Goal: Task Accomplishment & Management: Manage account settings

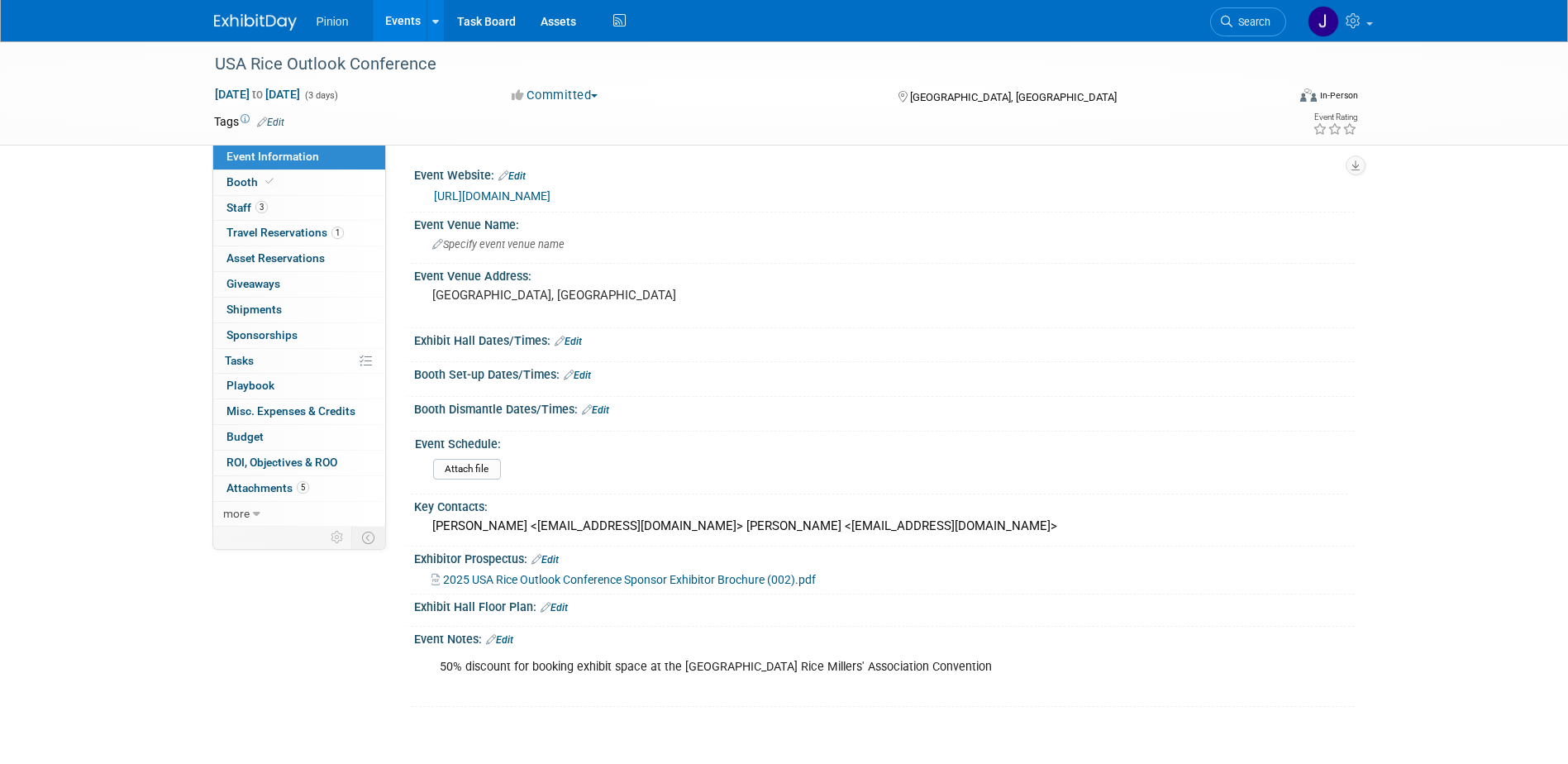
click at [228, 16] on img at bounding box center [256, 22] width 83 height 17
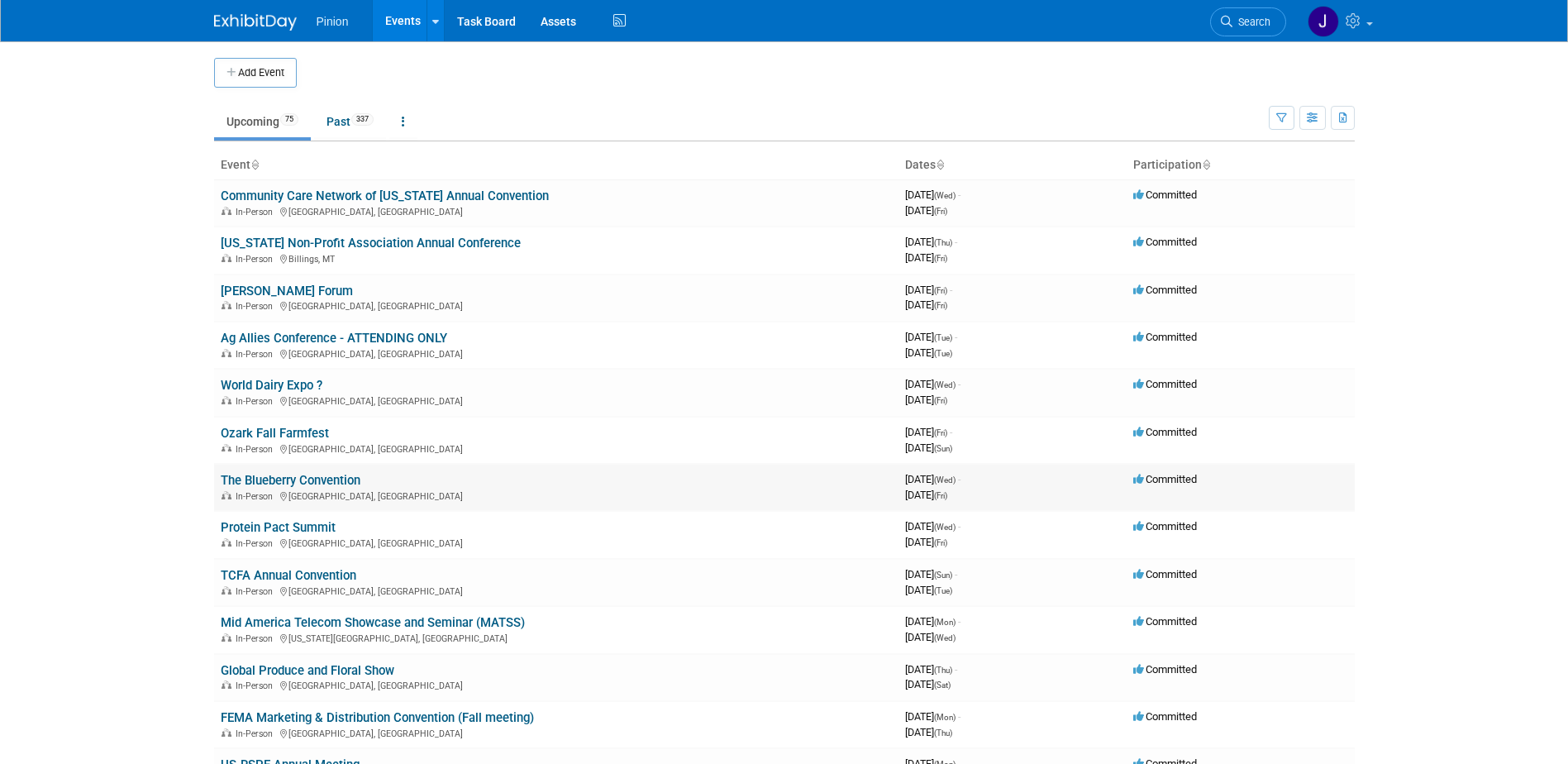
click at [329, 474] on link "The Blueberry Convention" at bounding box center [290, 480] width 139 height 15
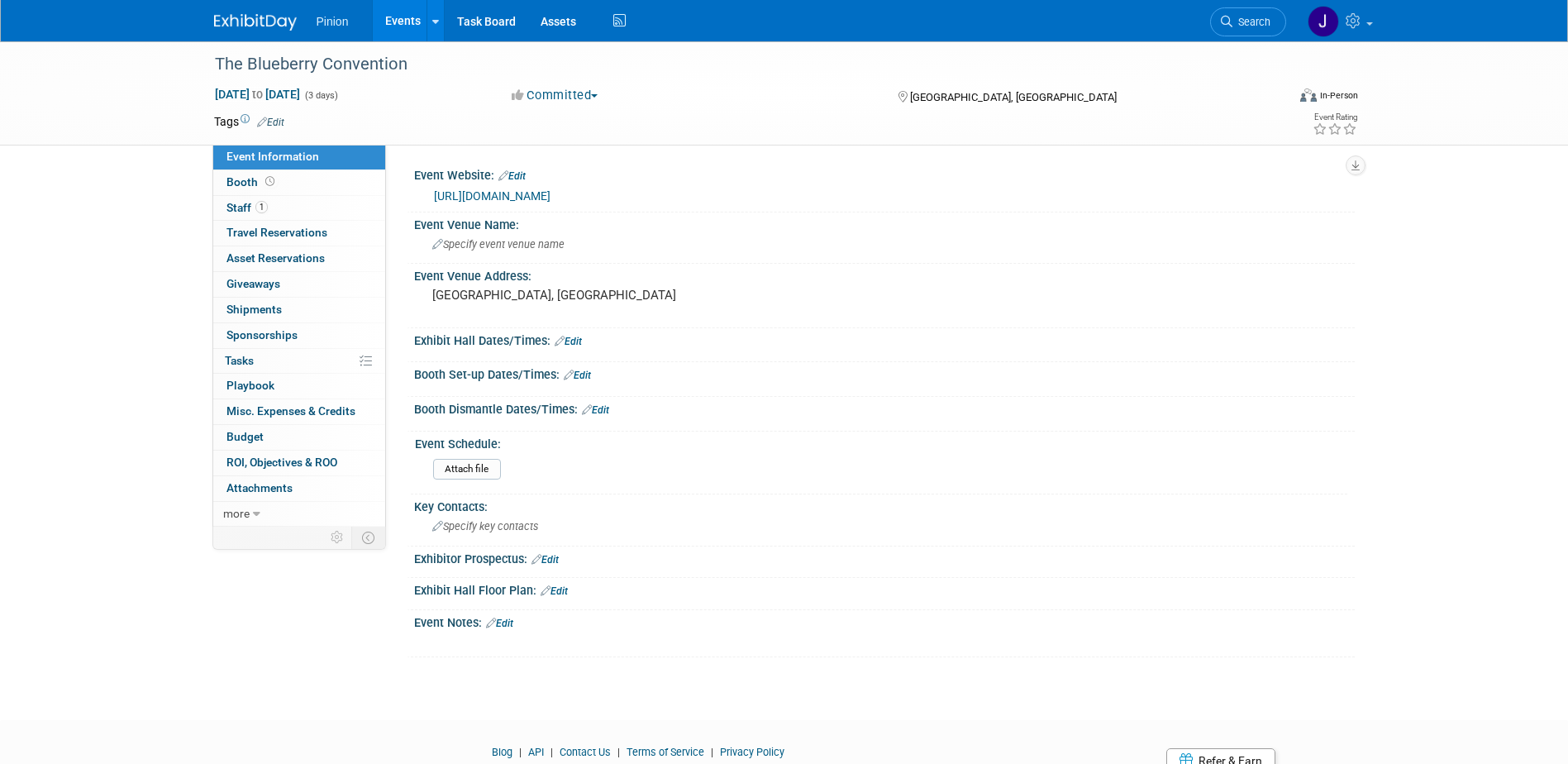
drag, startPoint x: 420, startPoint y: 64, endPoint x: 199, endPoint y: 63, distance: 221.0
click at [199, 63] on div "The Blueberry Convention Oct 8, 2025 to Oct 10, 2025 (3 days) Oct 8, 2025 to Oc…" at bounding box center [784, 94] width 1568 height 104
copy div "The Blueberry Convention"
click at [131, 173] on div "The Blueberry Convention Oct 8, 2025 to Oct 10, 2025 (3 days) Oct 8, 2025 to Oc…" at bounding box center [784, 365] width 1568 height 648
click at [274, 305] on span "Shipments 0" at bounding box center [254, 309] width 56 height 13
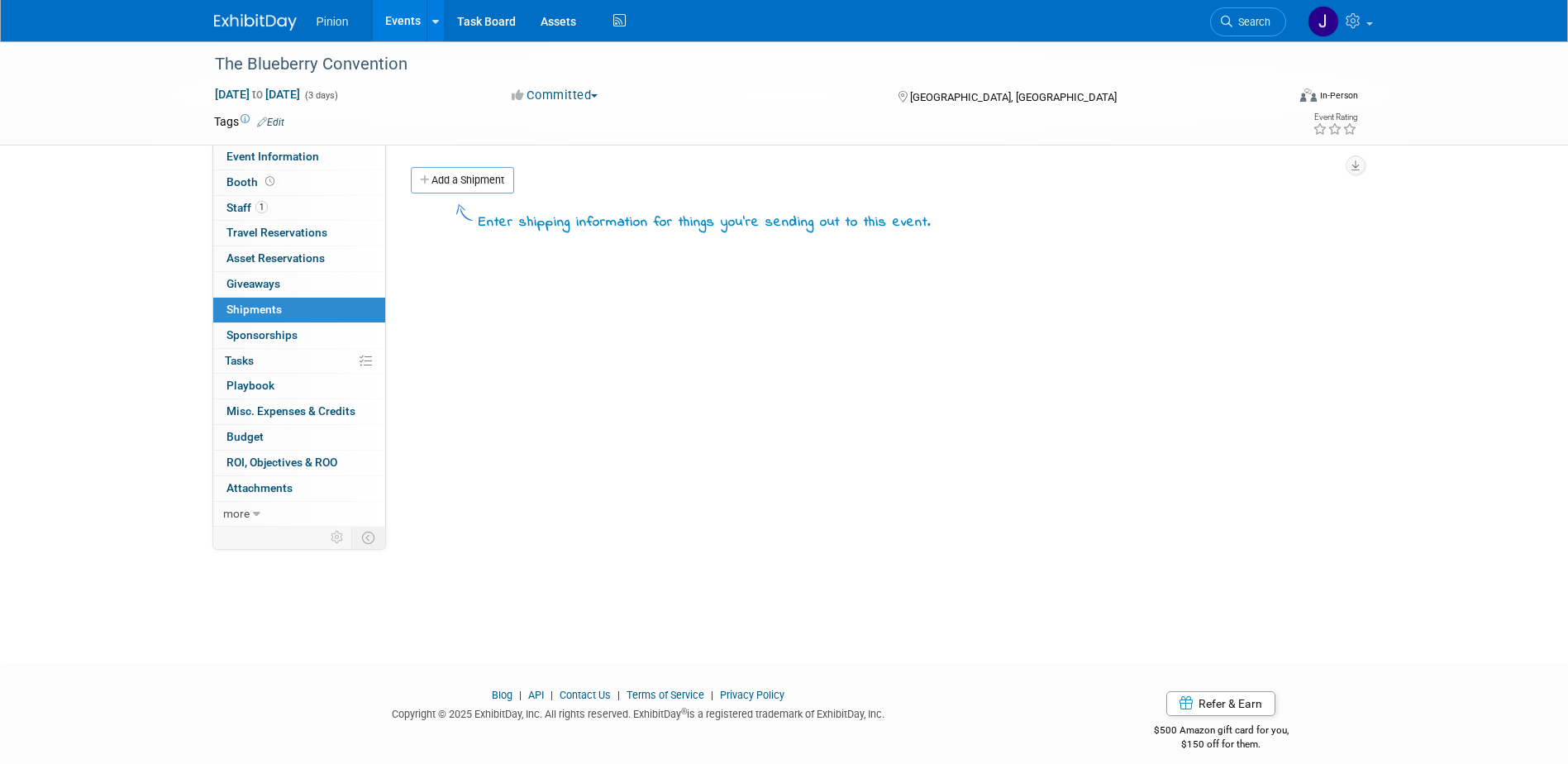
click at [477, 193] on div "Add a Shipment" at bounding box center [881, 182] width 948 height 31
click at [479, 190] on link "Add a Shipment" at bounding box center [462, 180] width 103 height 26
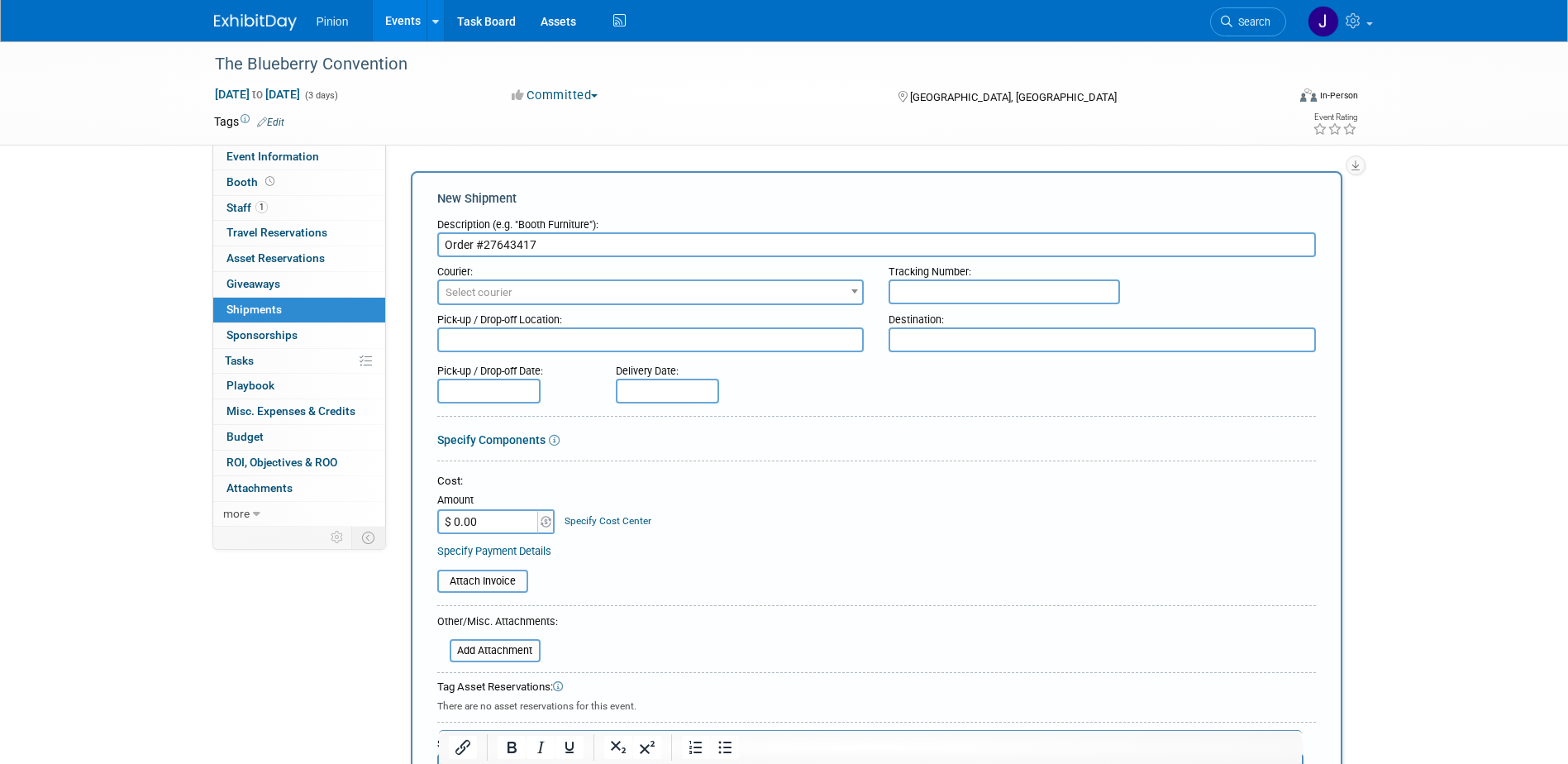
click at [446, 242] on input "Order #27643417" at bounding box center [877, 244] width 879 height 25
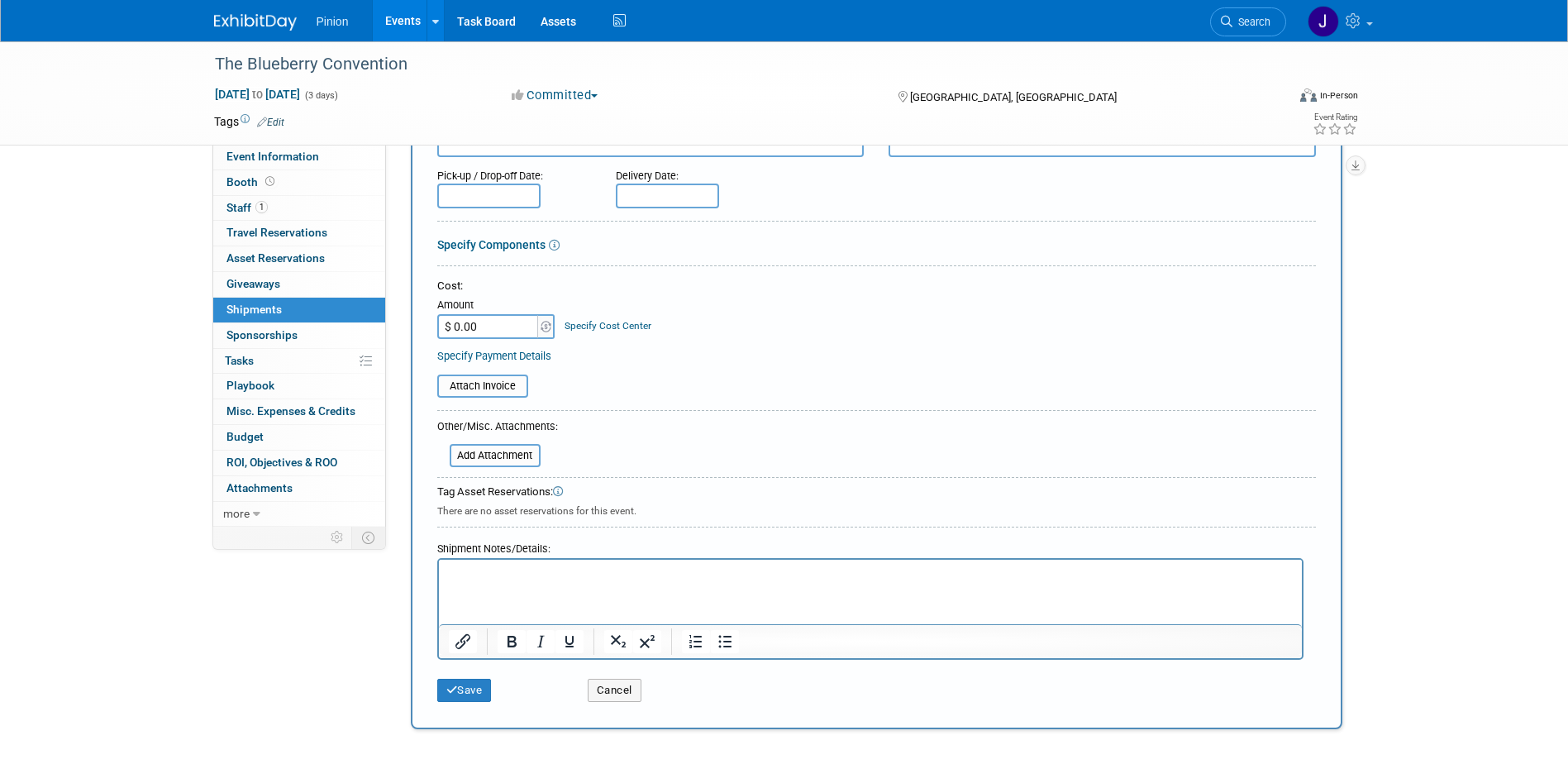
scroll to position [224, 0]
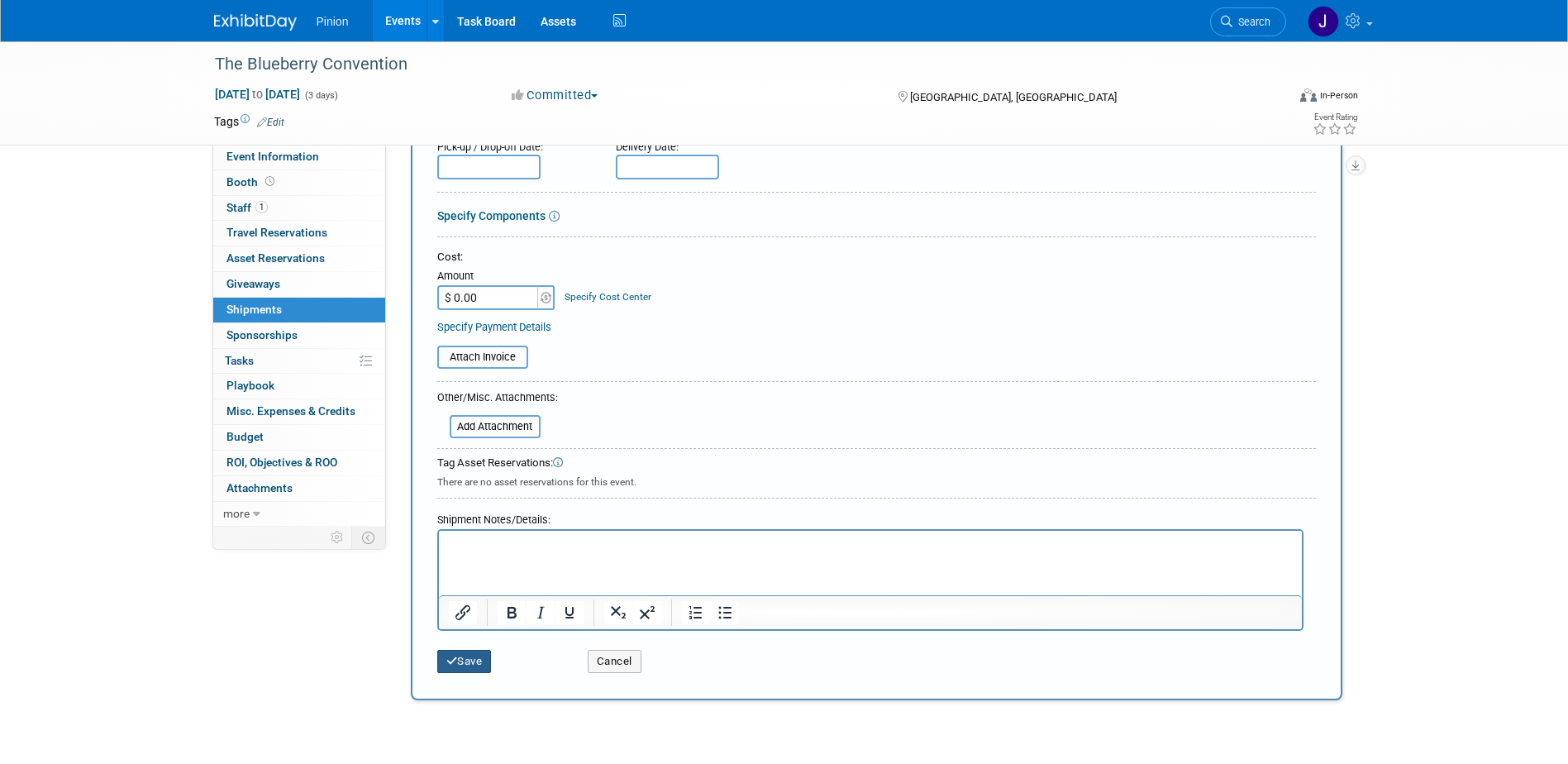
type input "Coggins Order #27643417"
click at [476, 659] on button "Save" at bounding box center [465, 661] width 55 height 23
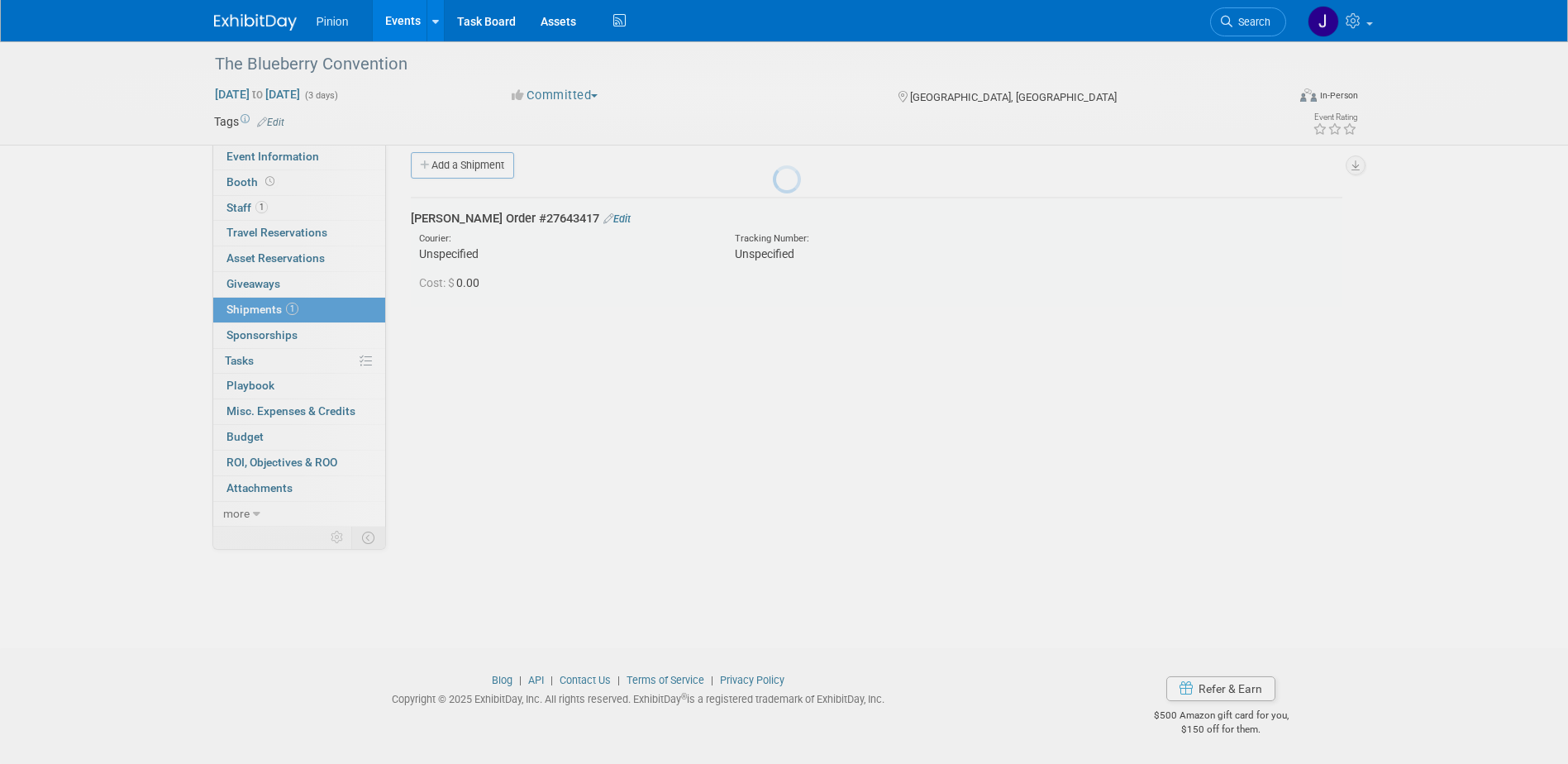
scroll to position [15, 0]
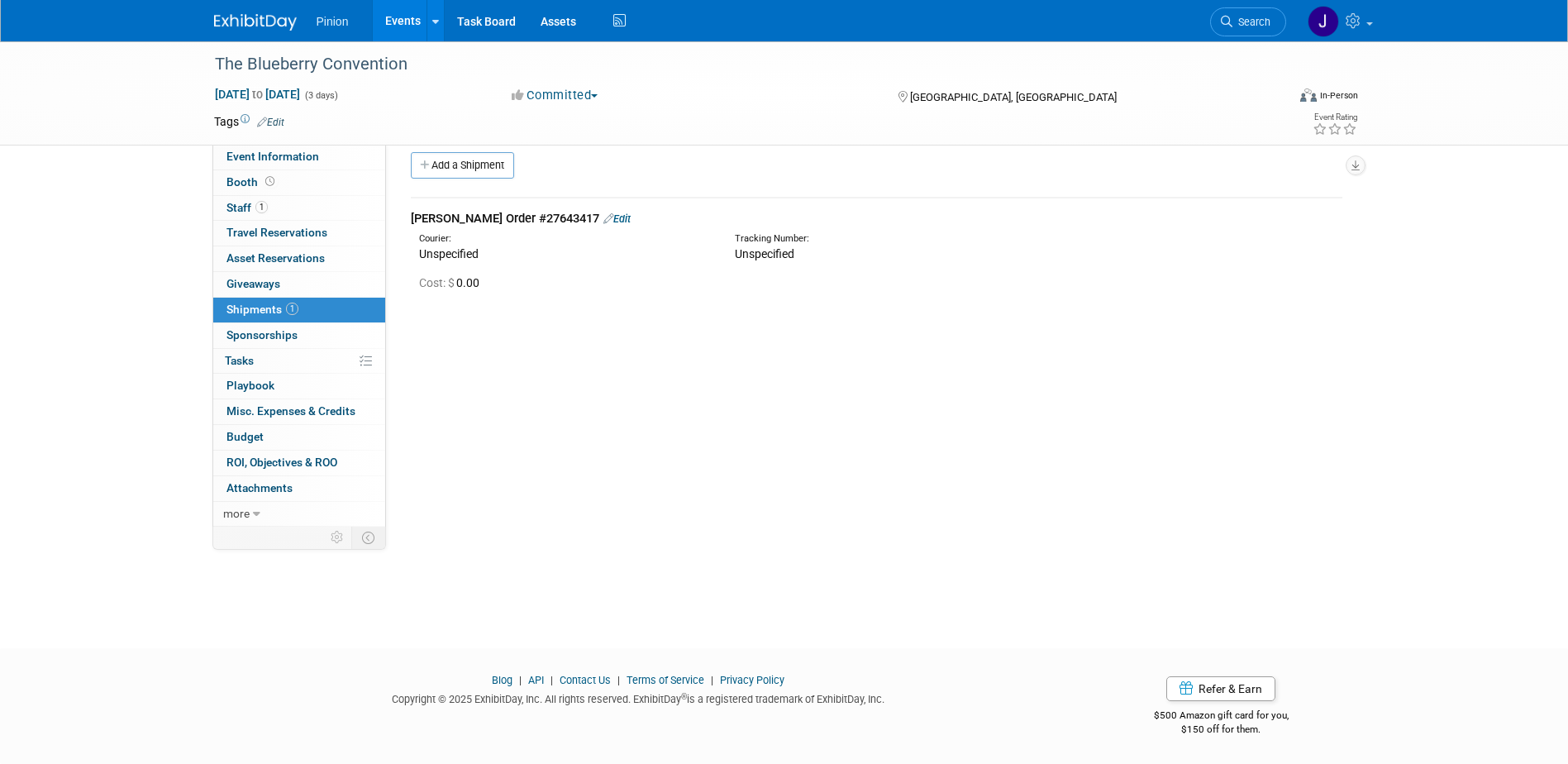
click at [604, 215] on link "Edit" at bounding box center [617, 219] width 27 height 12
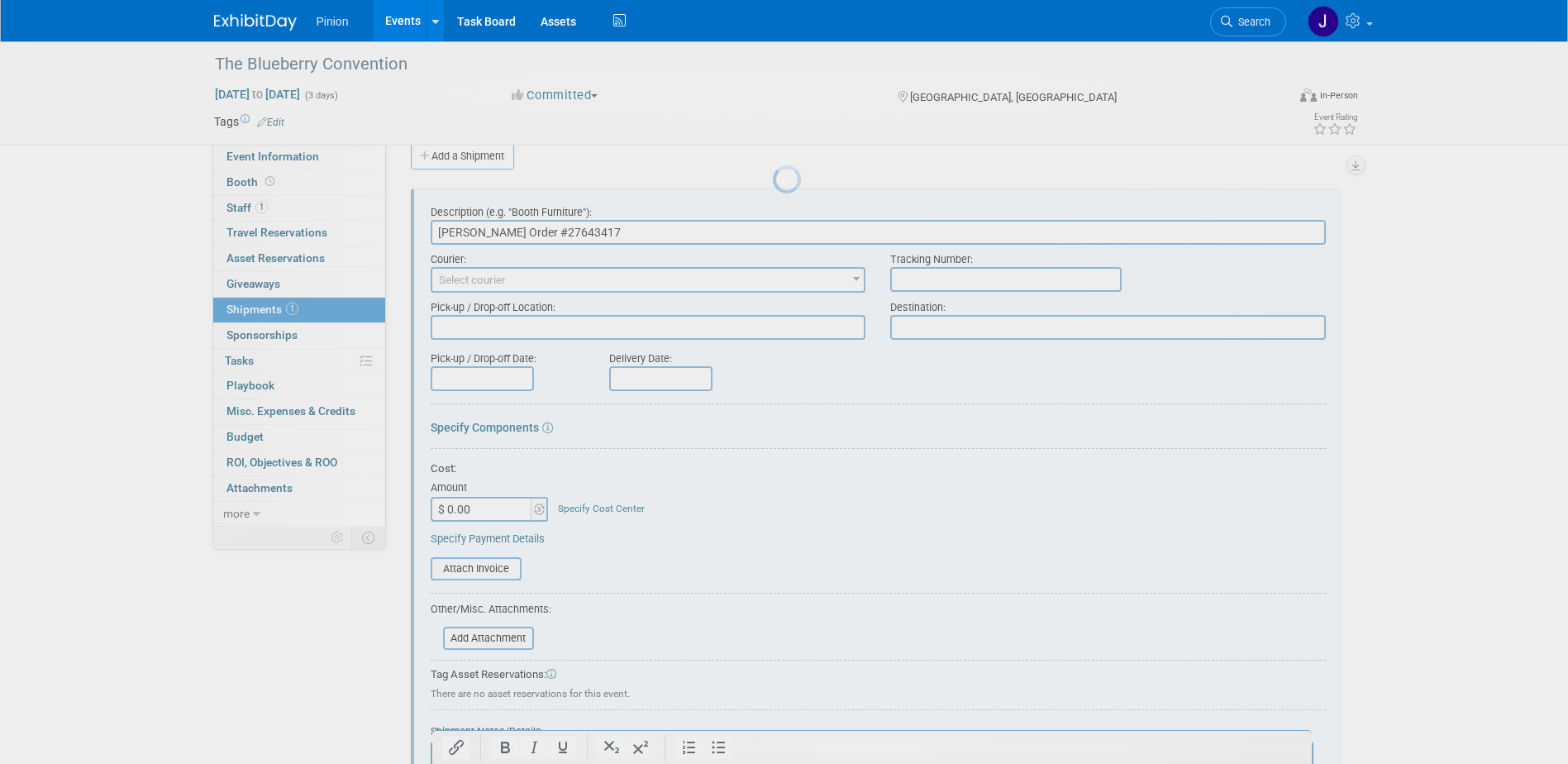
scroll to position [0, 0]
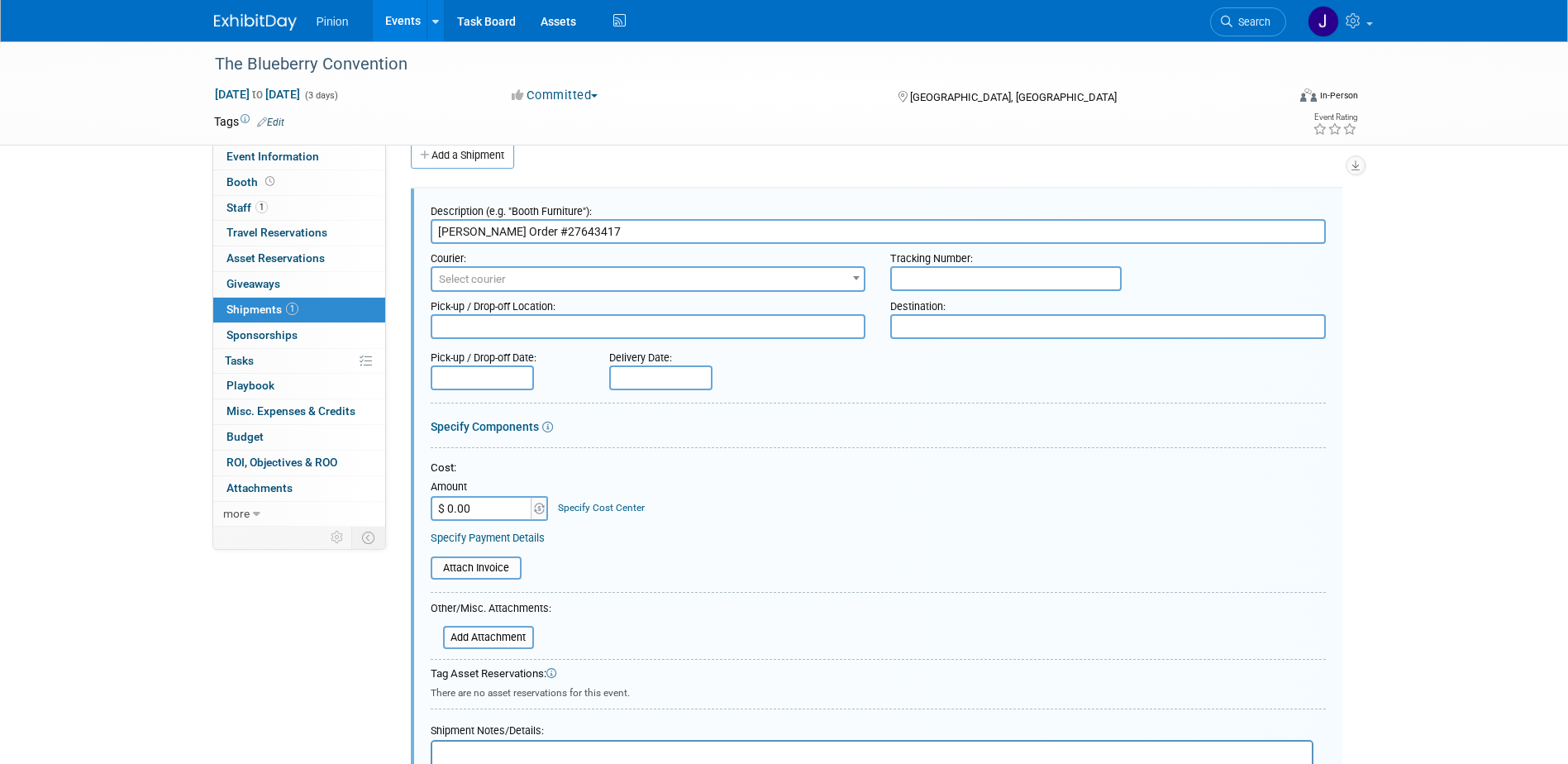
click at [904, 329] on textarea at bounding box center [1108, 326] width 436 height 25
paste textarea "Bill Hoover (Pinion) (559) 909-0295 c/o FedEx Ofc at The Westin Seattle 1900 5t…"
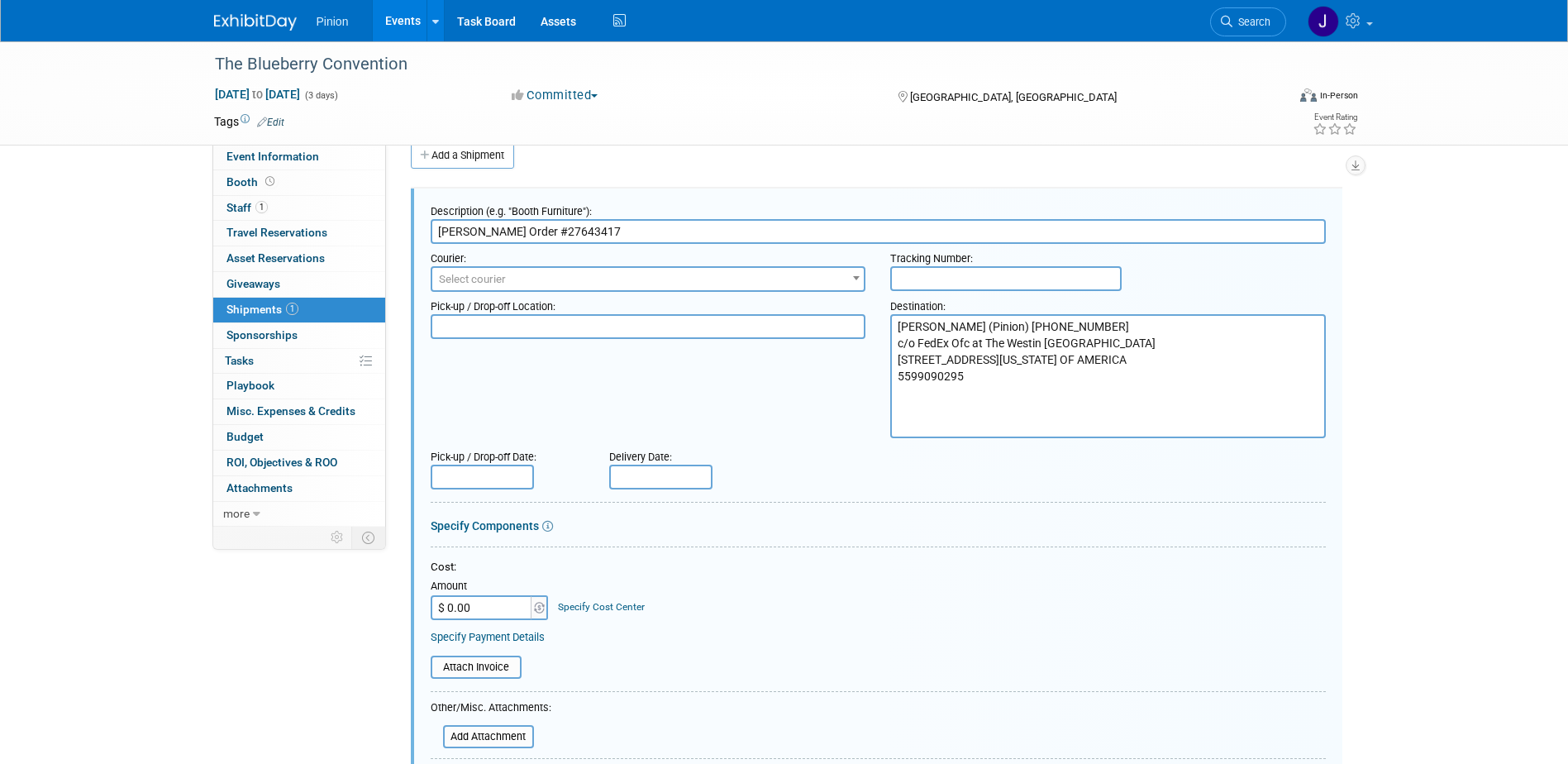
type textarea "Bill Hoover (Pinion) (559) 909-0295 c/o FedEx Ofc at The Westin Seattle 1900 5t…"
click at [671, 473] on input "text" at bounding box center [660, 476] width 103 height 25
click at [661, 595] on span "6" at bounding box center [663, 594] width 33 height 33
type input "Oct 6, 2025"
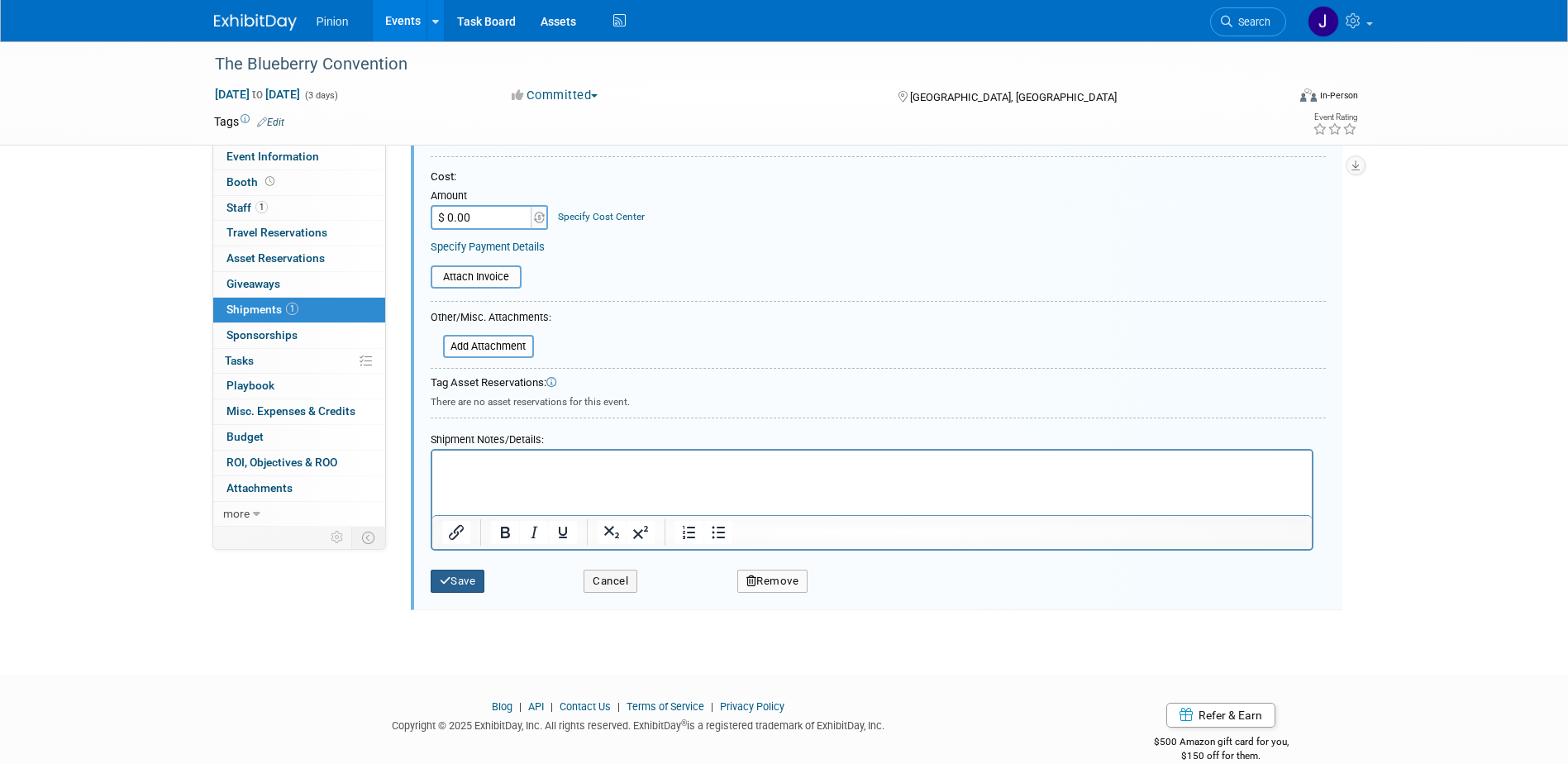
click at [472, 573] on button "Save" at bounding box center [458, 580] width 55 height 23
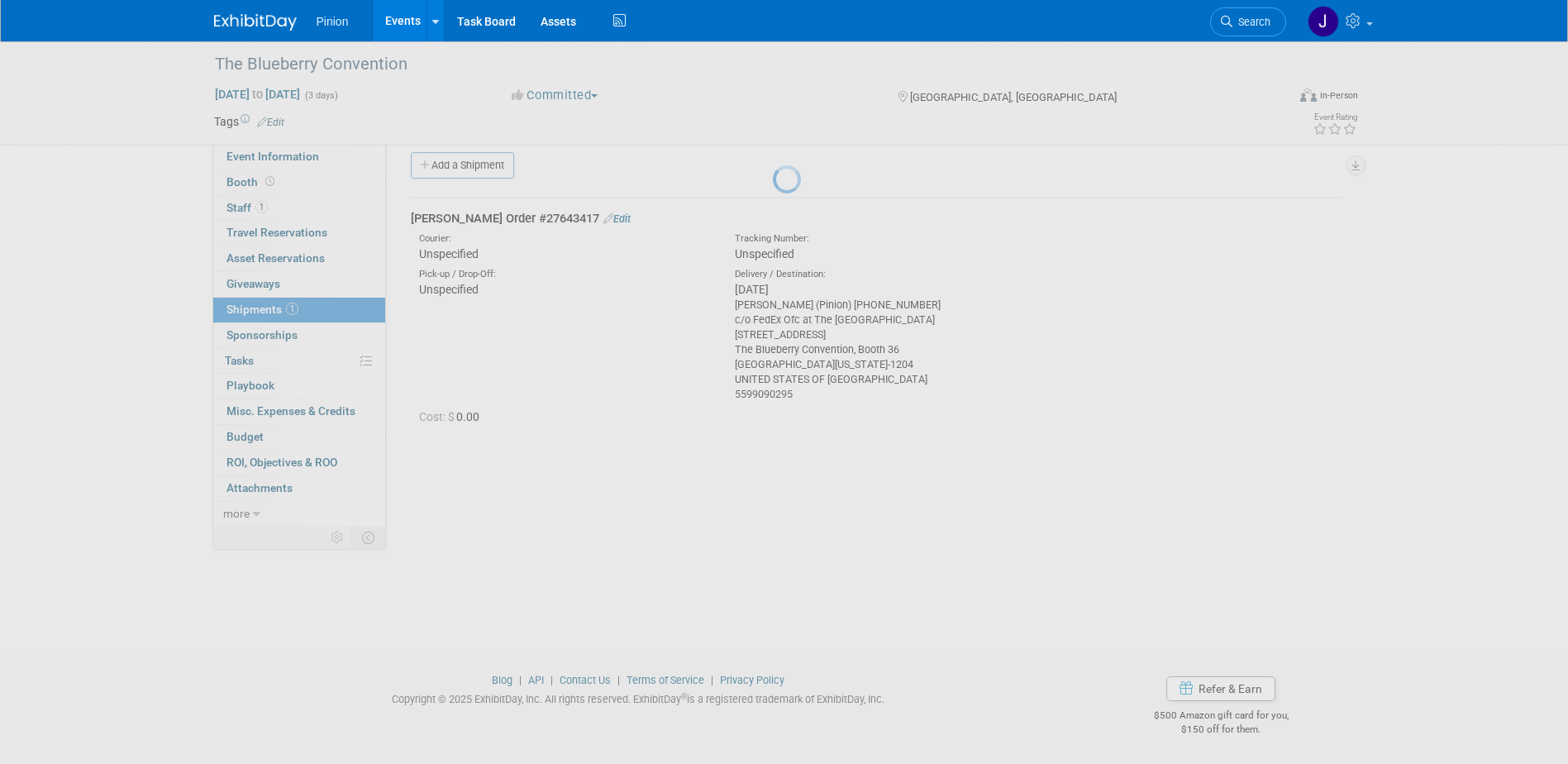
scroll to position [15, 0]
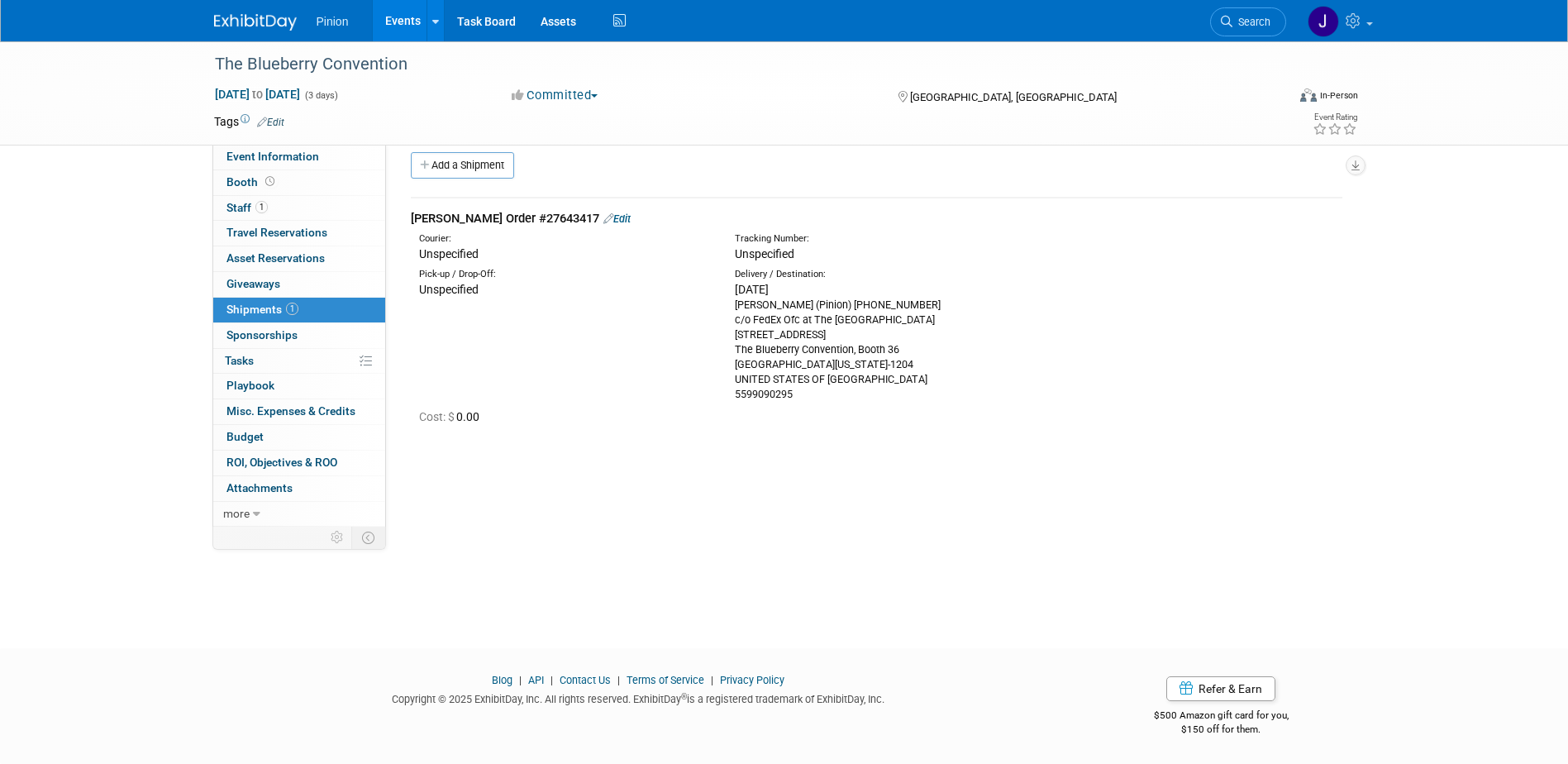
click at [257, 12] on link at bounding box center [266, 13] width 102 height 13
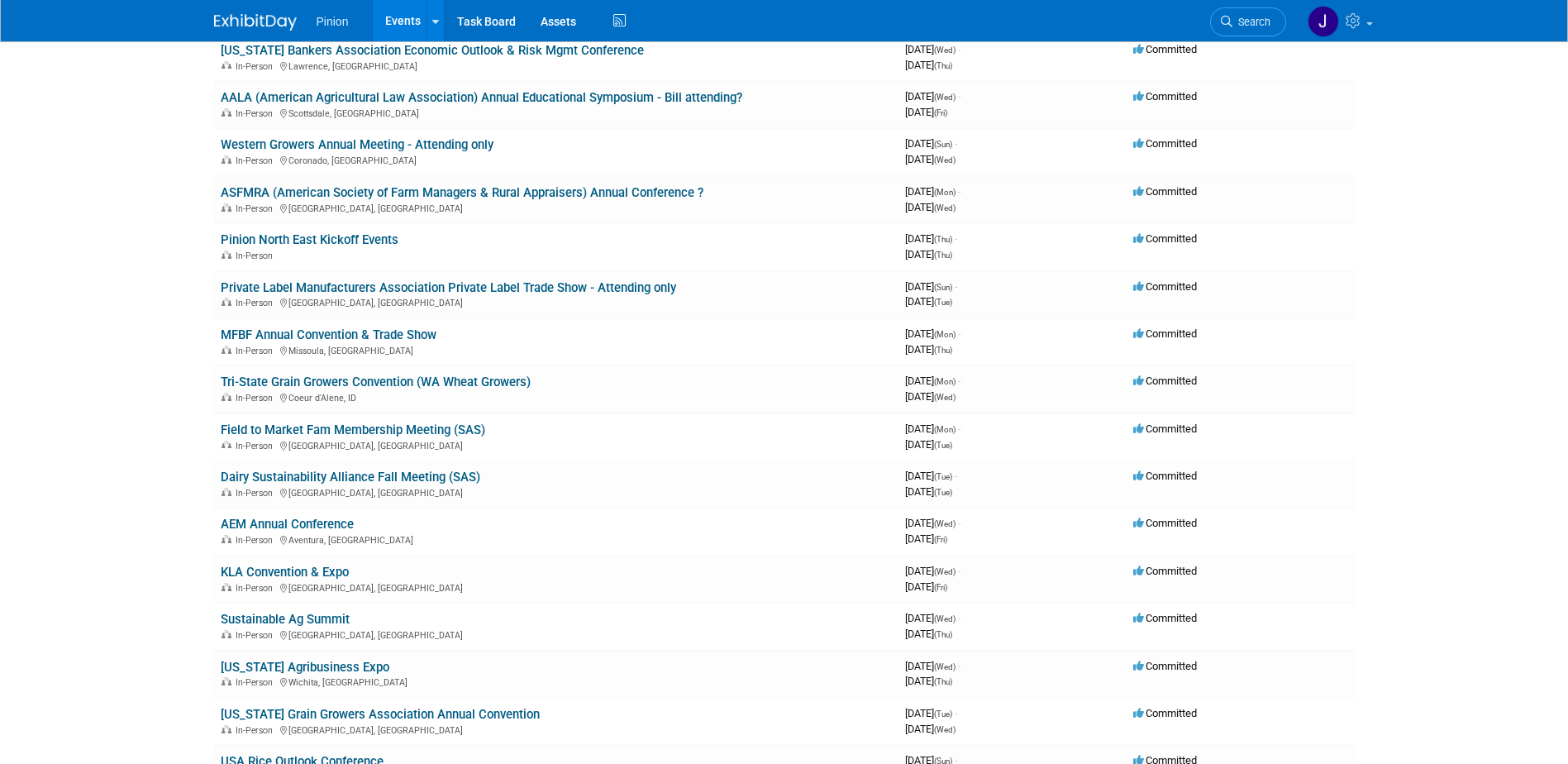
scroll to position [766, 0]
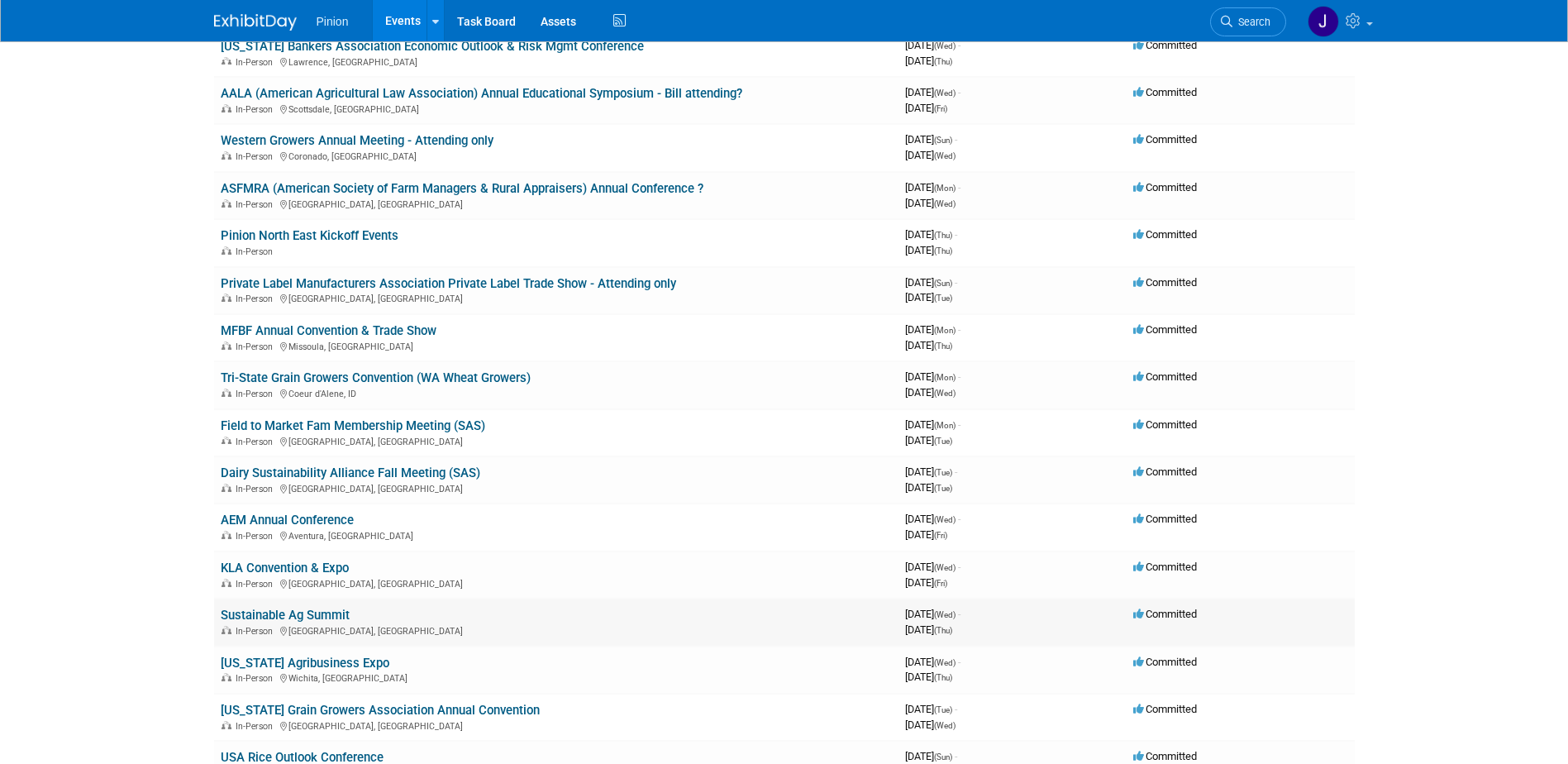
click at [324, 612] on link "Sustainable Ag Summit" at bounding box center [285, 615] width 129 height 15
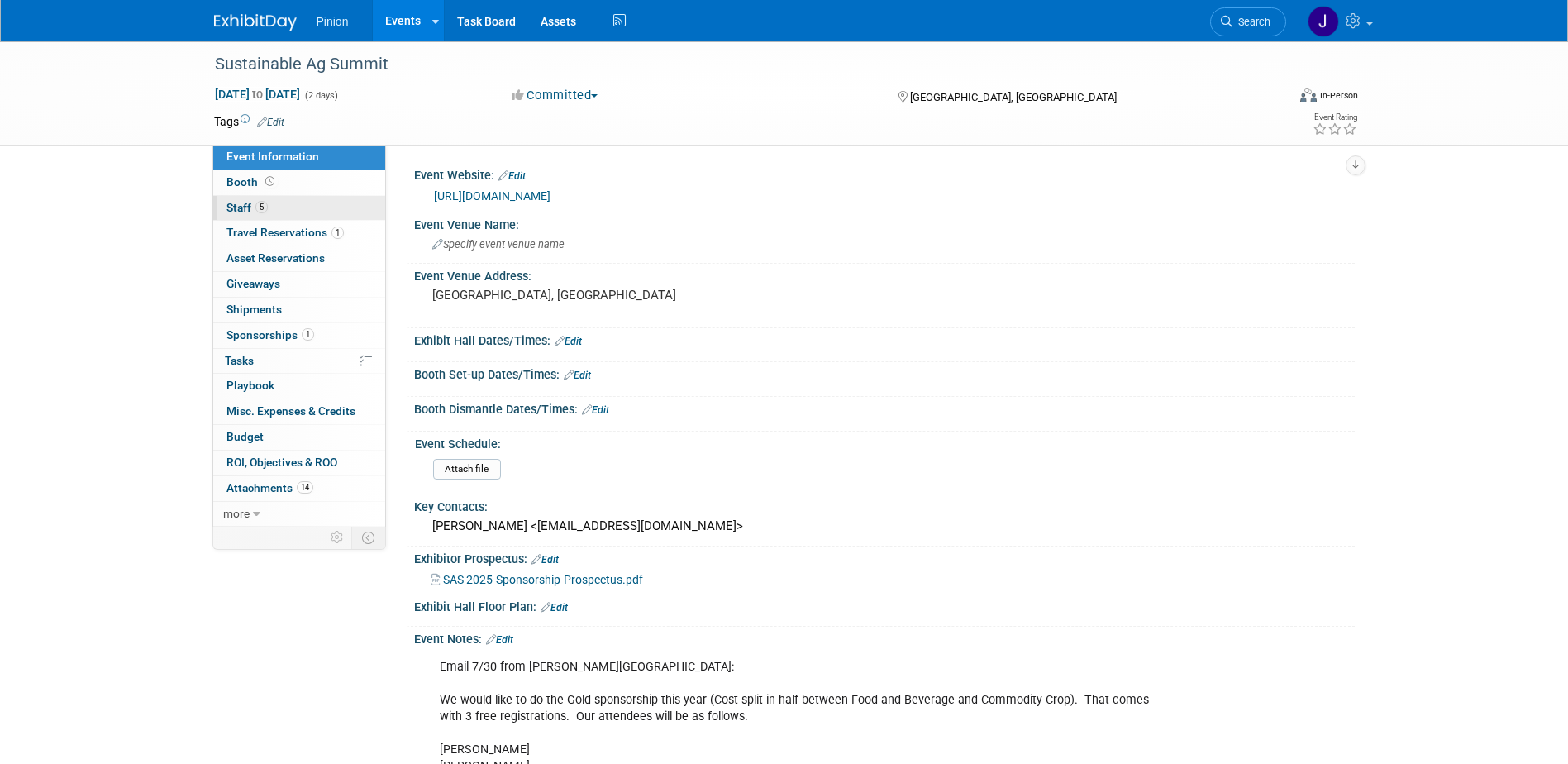
click at [262, 206] on span "5" at bounding box center [261, 207] width 12 height 12
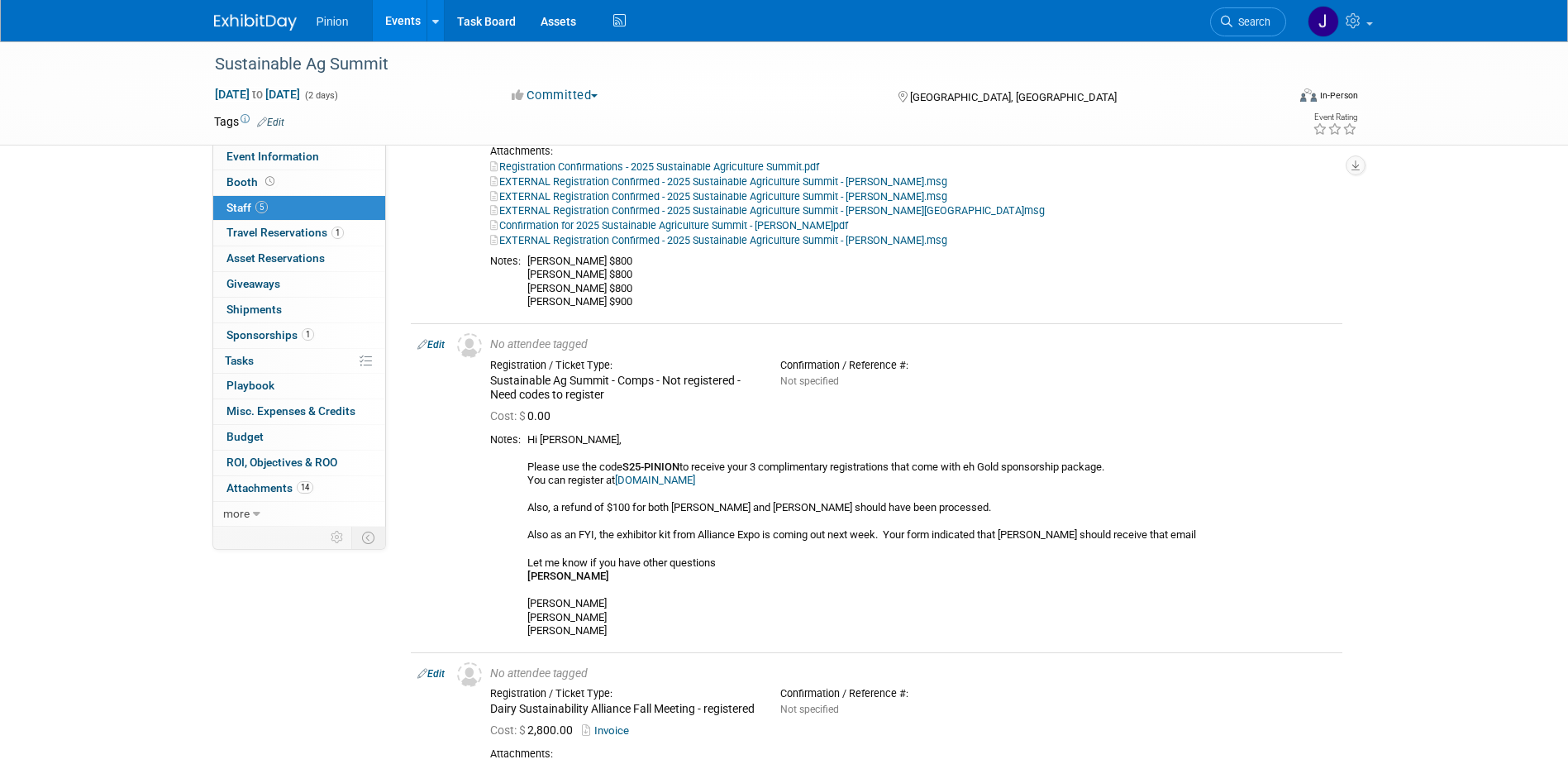
scroll to position [565, 0]
click at [232, 14] on img at bounding box center [256, 22] width 83 height 17
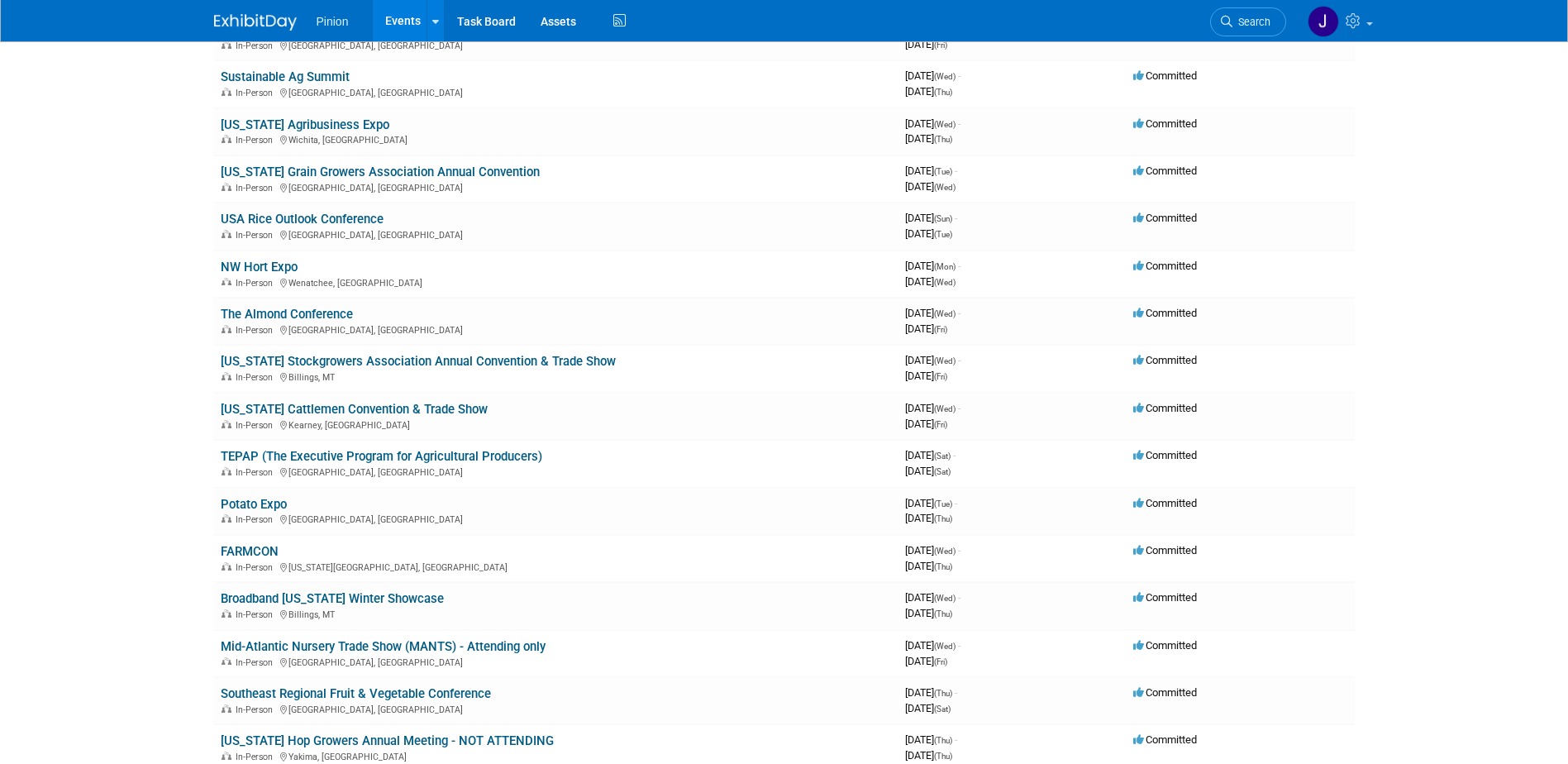
scroll to position [1322, 0]
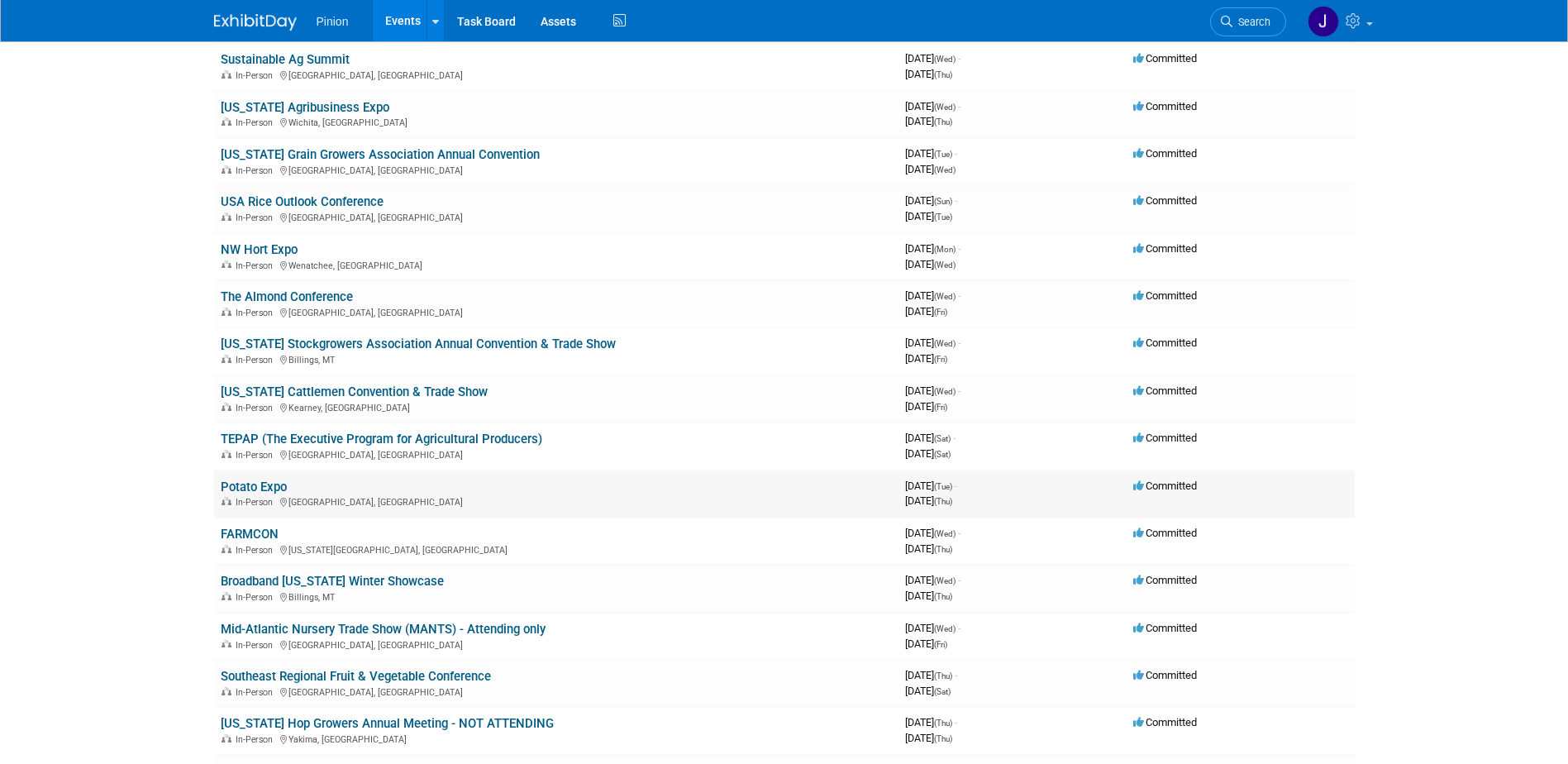
click at [266, 484] on link "Potato Expo" at bounding box center [253, 486] width 66 height 15
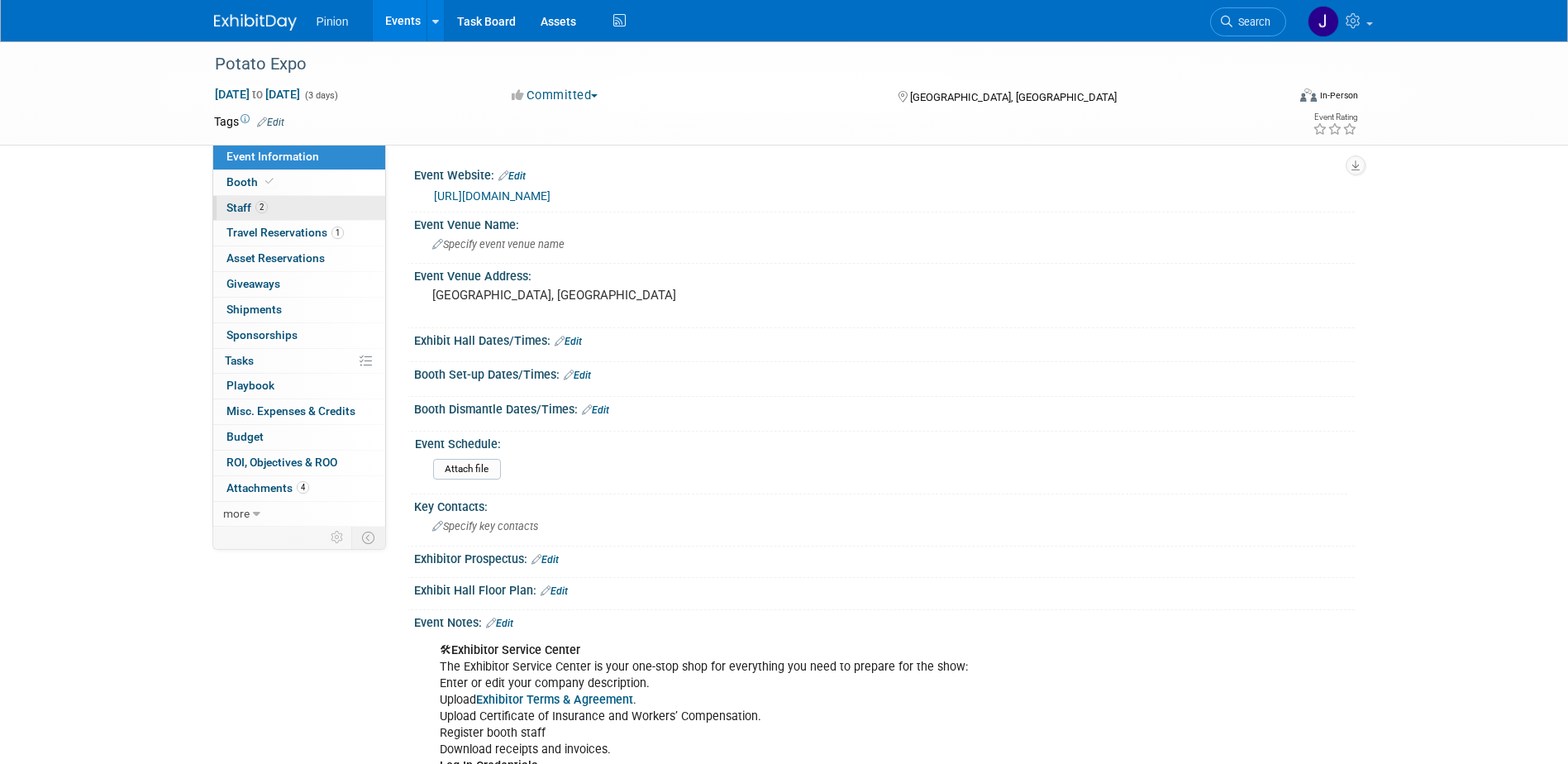
click at [248, 211] on span "Staff 2" at bounding box center [247, 207] width 41 height 13
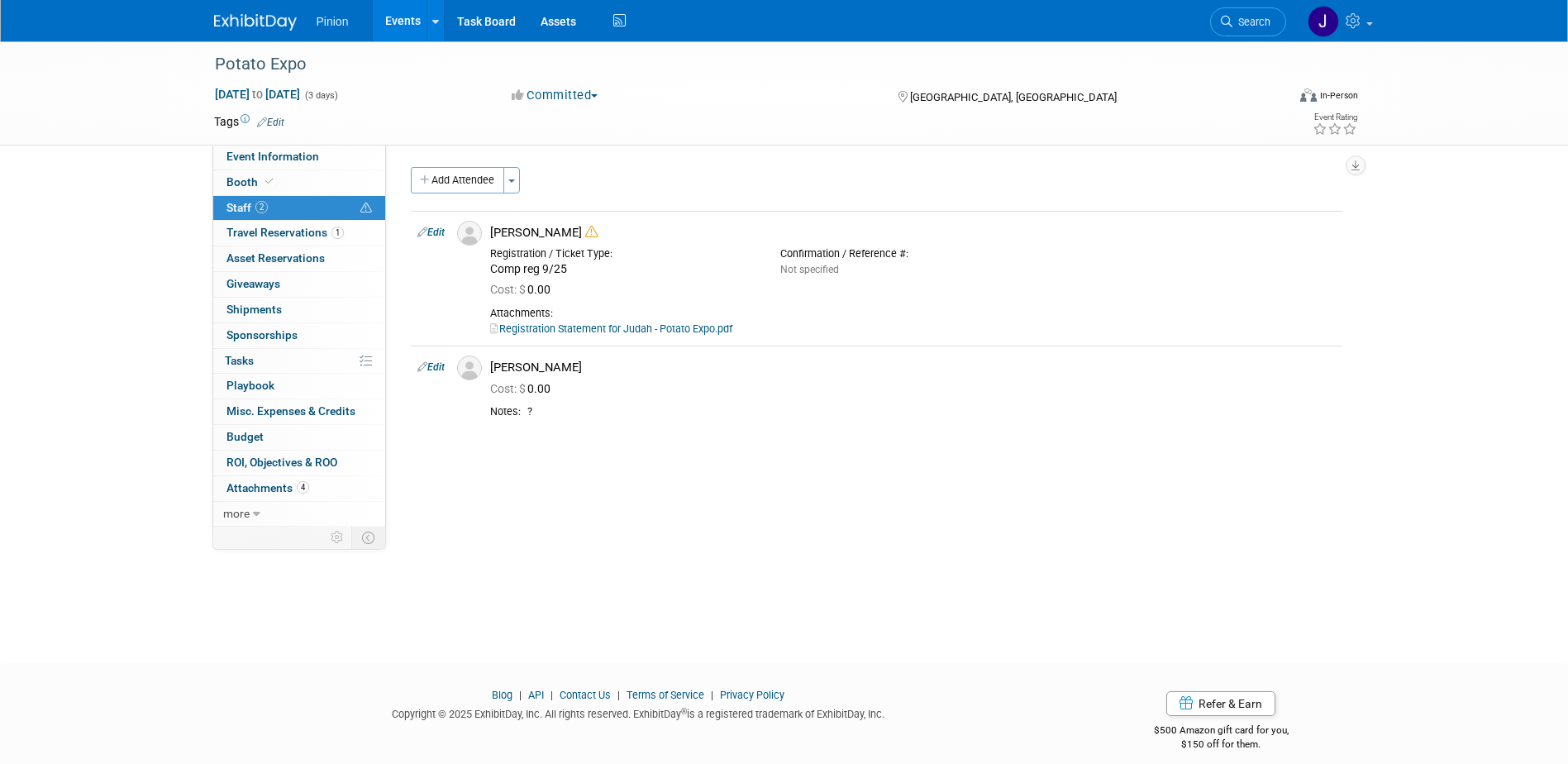
click at [282, 17] on img at bounding box center [256, 22] width 83 height 17
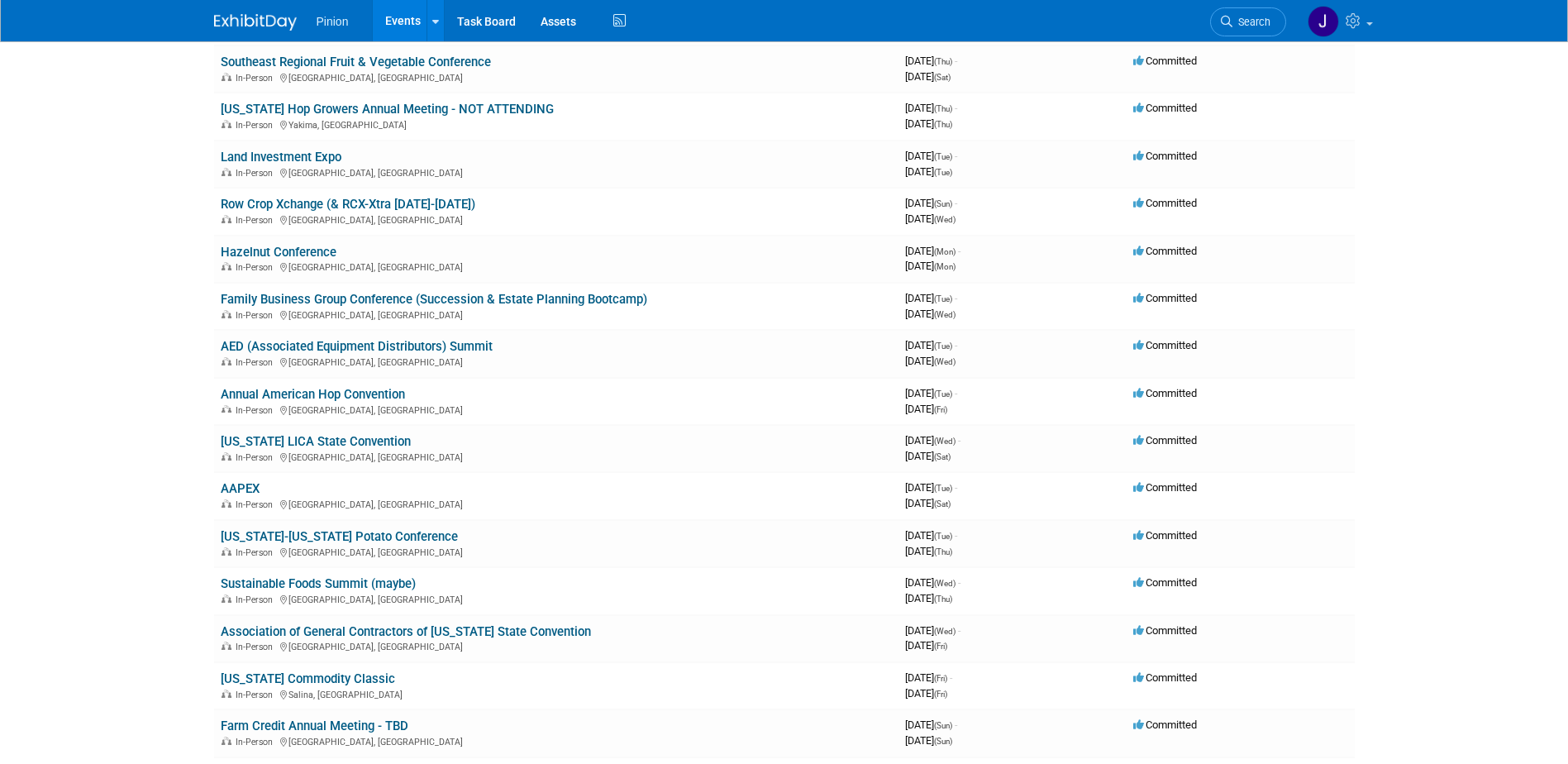
scroll to position [1949, 0]
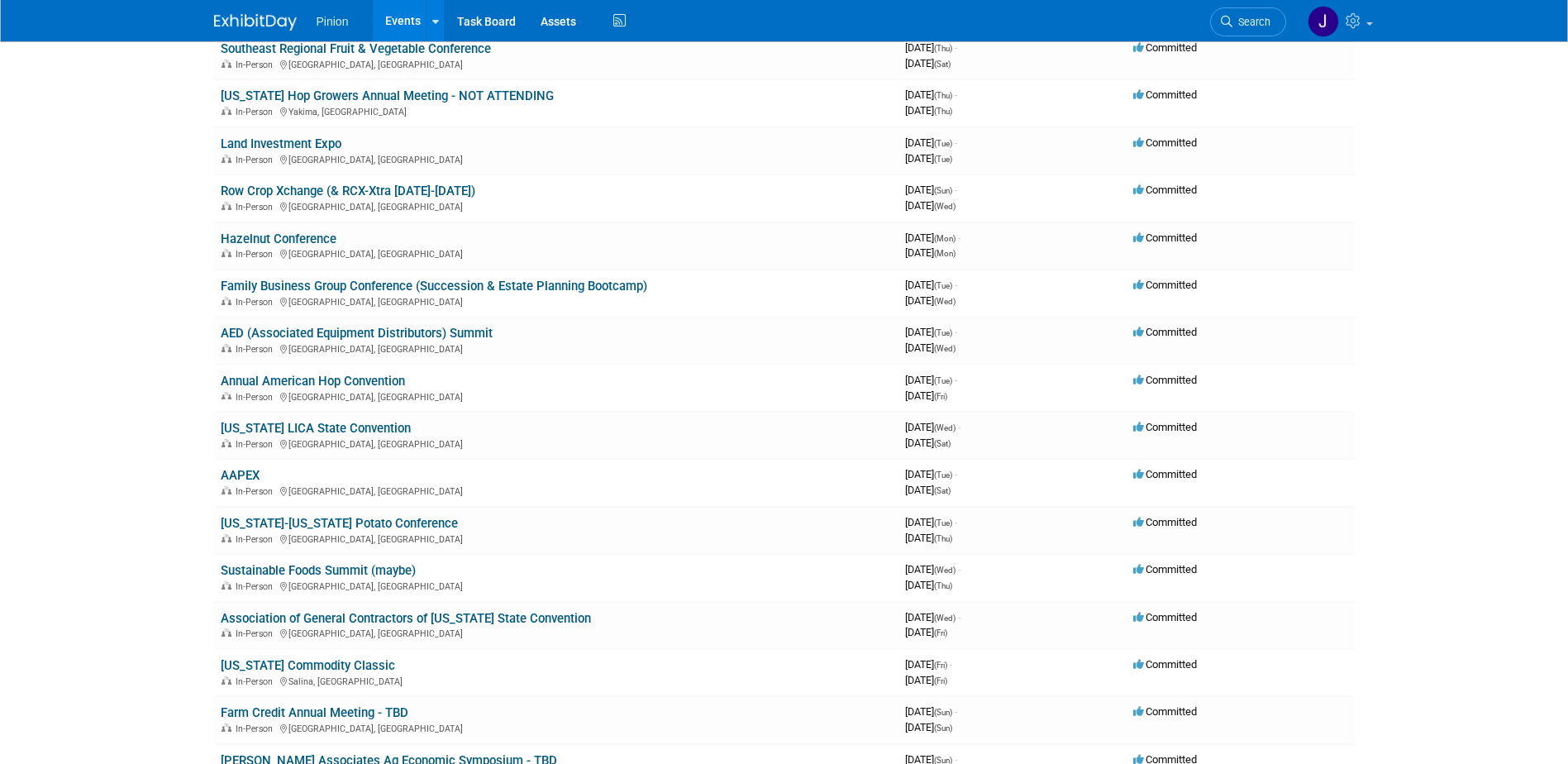
click at [407, 521] on link "Washington-Oregon Potato Conference" at bounding box center [339, 523] width 237 height 15
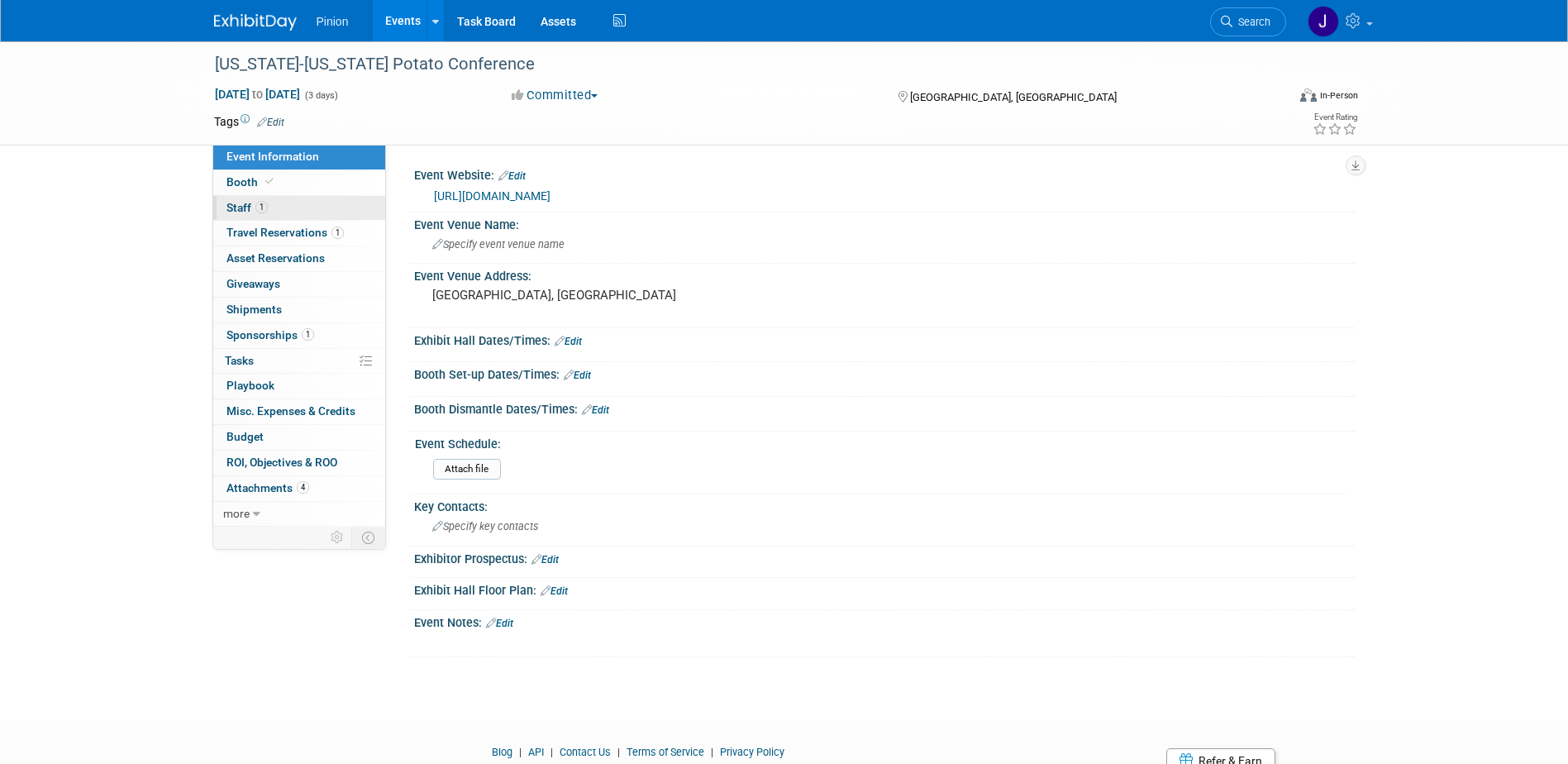
click at [233, 206] on span "Staff 1" at bounding box center [247, 207] width 41 height 13
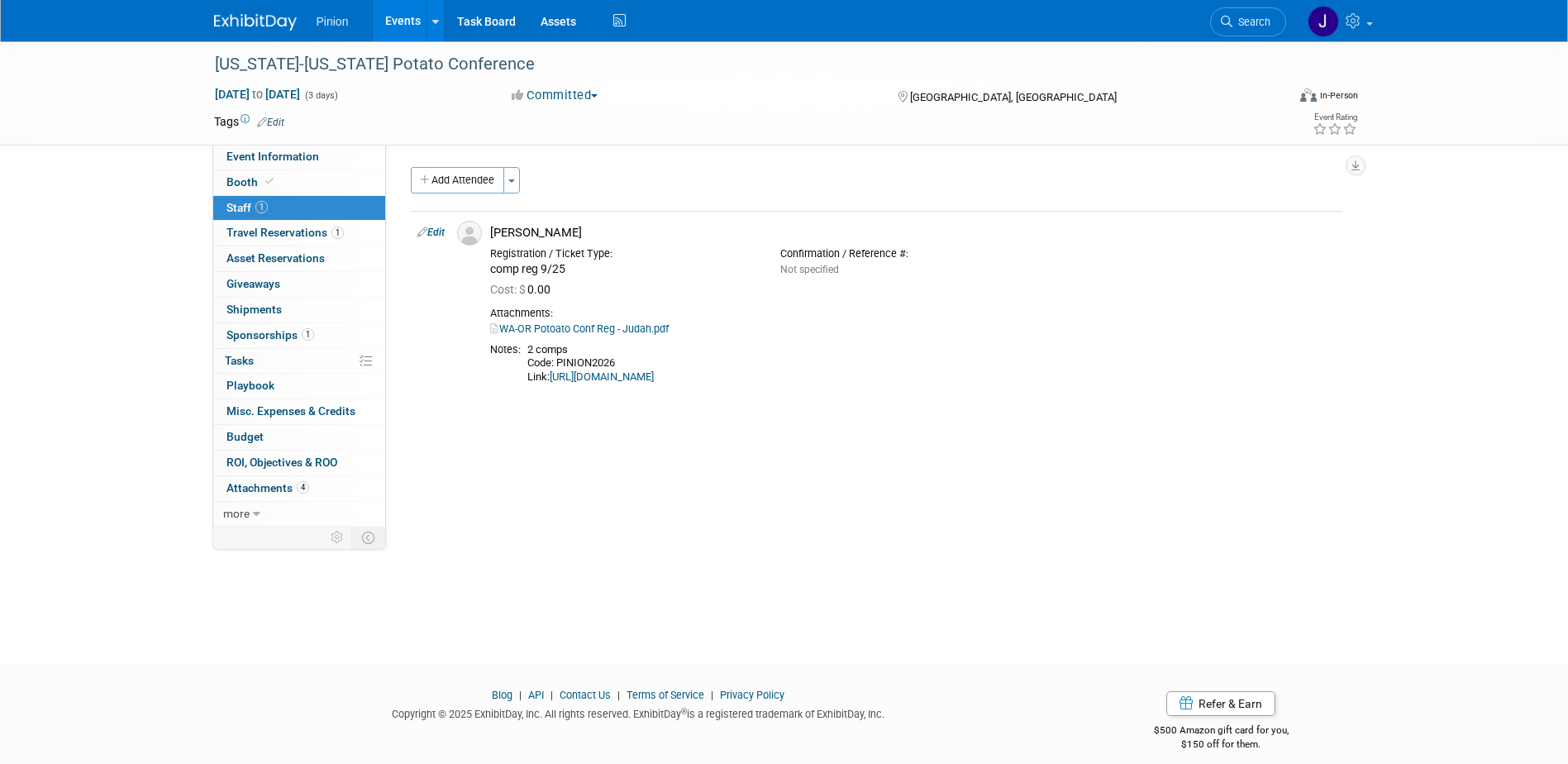
click at [276, 19] on img at bounding box center [256, 22] width 83 height 17
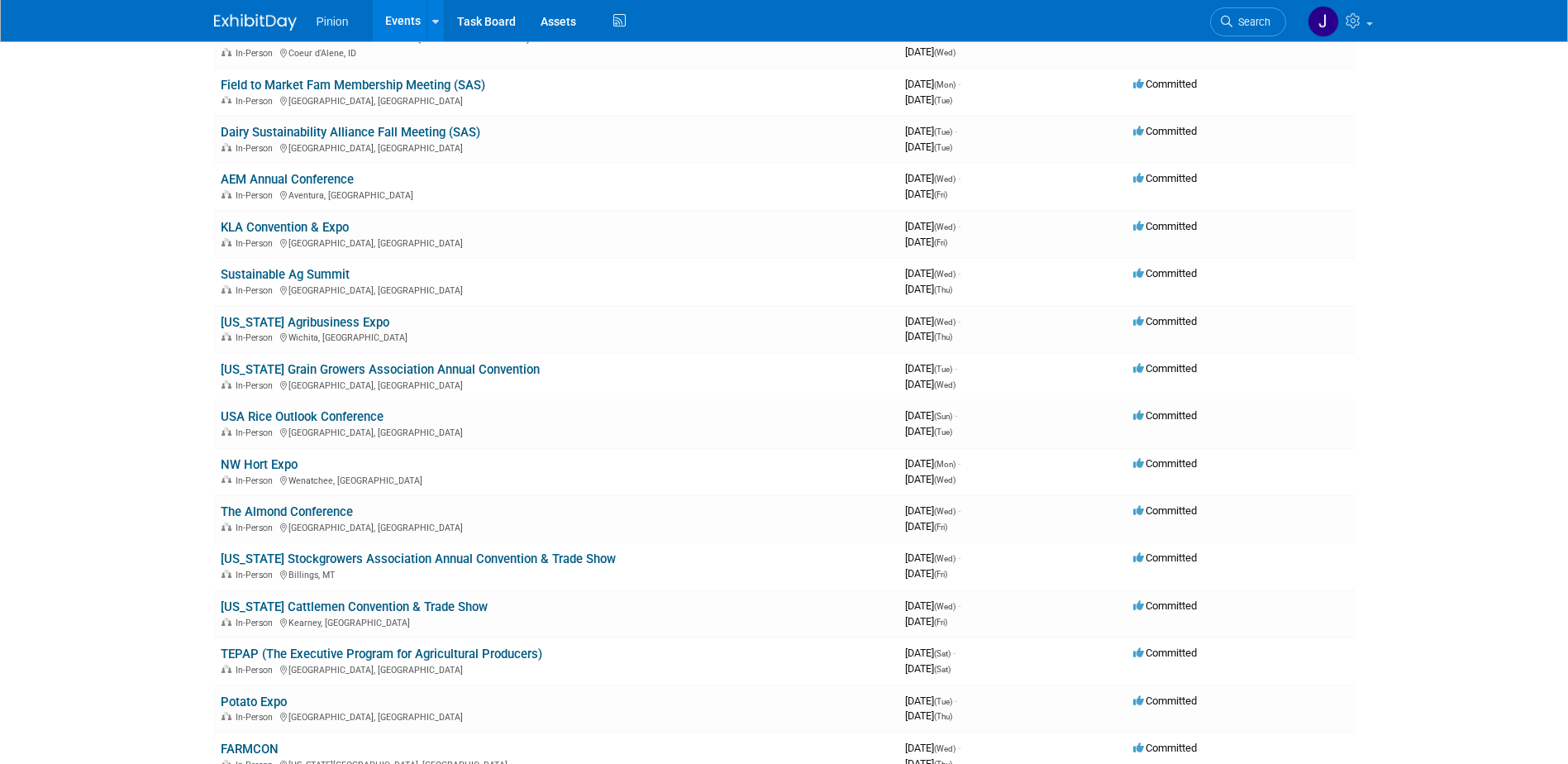
scroll to position [1112, 0]
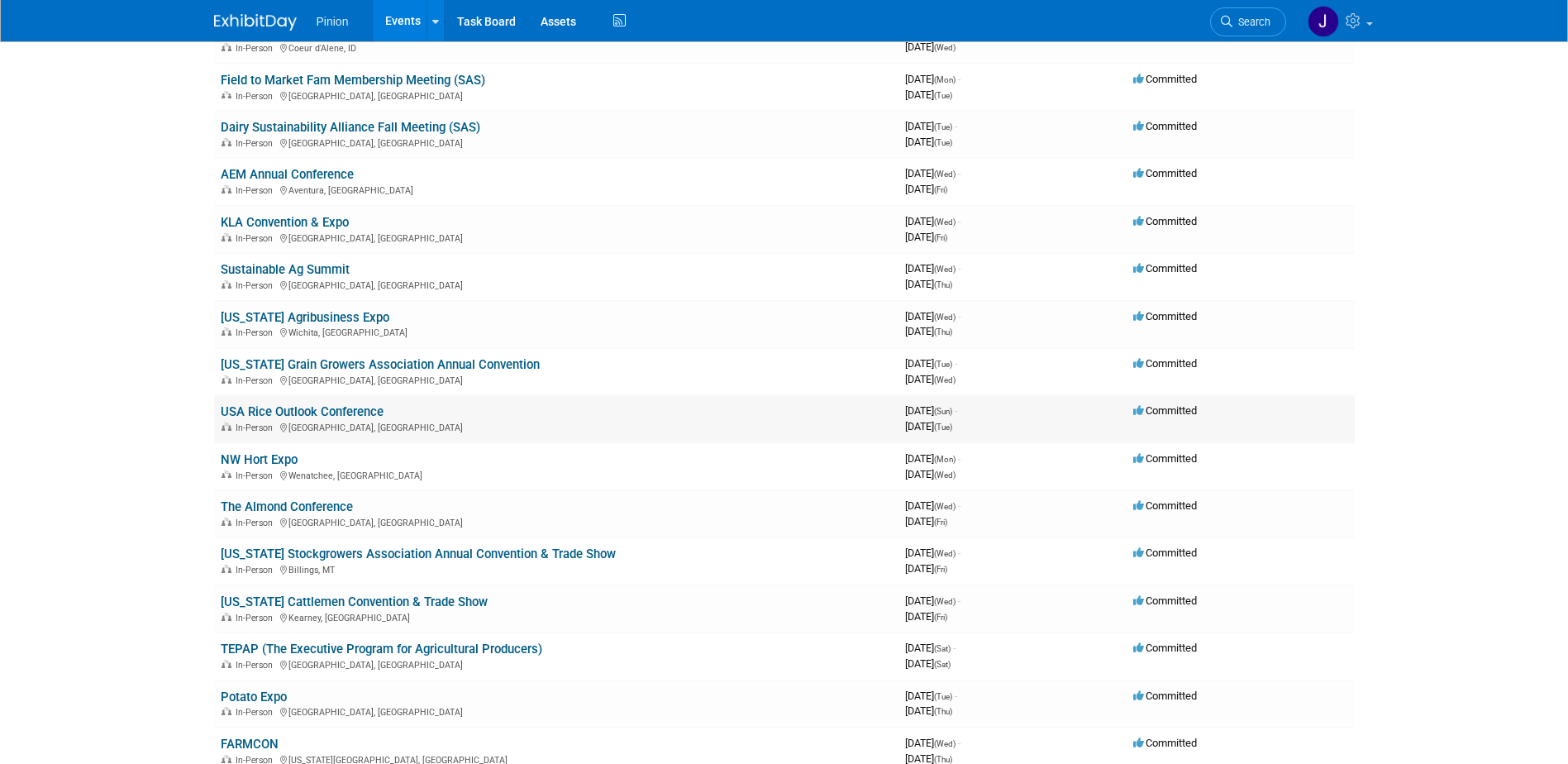
click at [336, 410] on link "USA Rice Outlook Conference" at bounding box center [302, 411] width 163 height 15
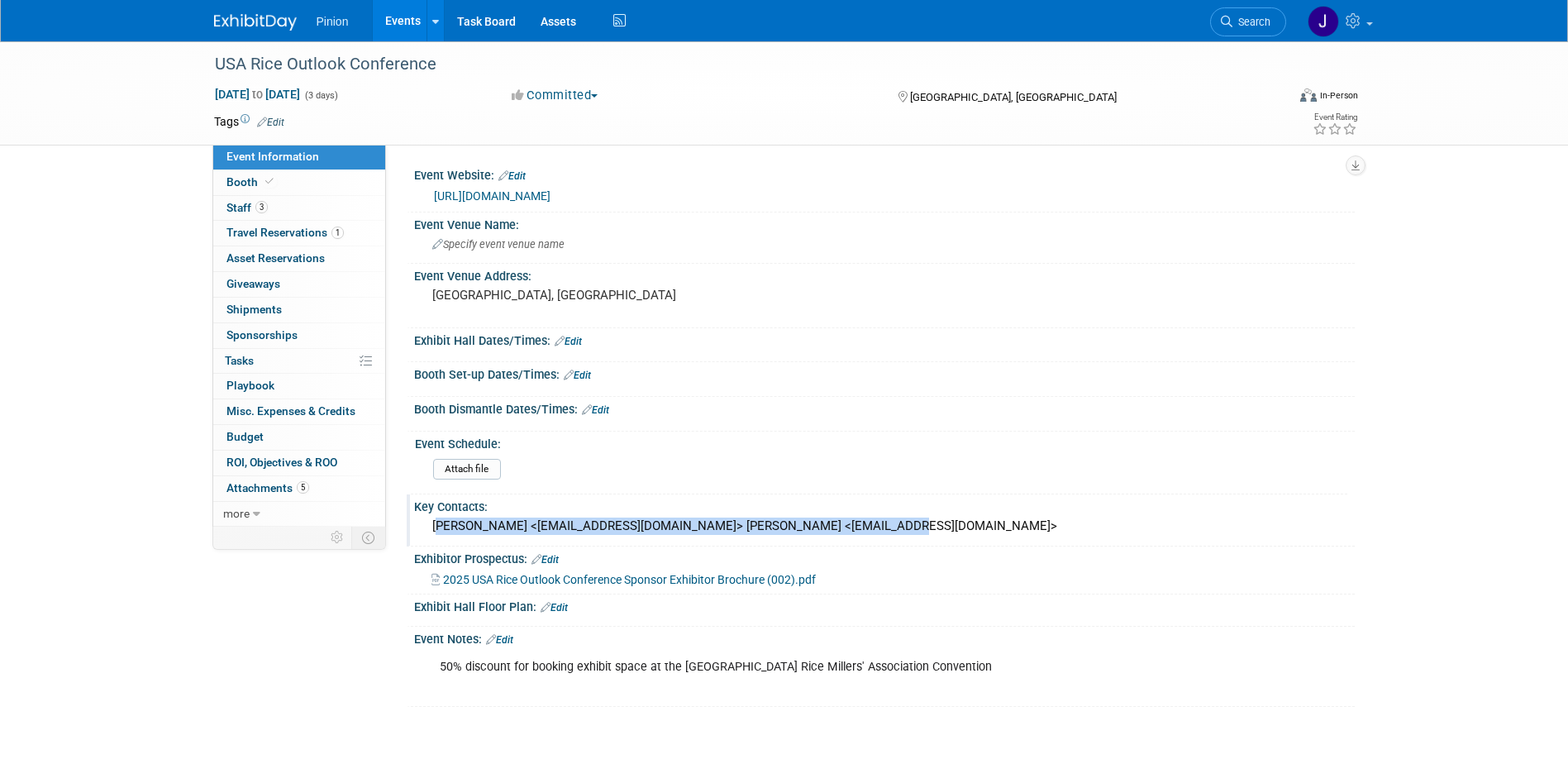
drag, startPoint x: 848, startPoint y: 525, endPoint x: 431, endPoint y: 522, distance: 417.0
click at [431, 522] on div "[PERSON_NAME] <[EMAIL_ADDRESS][DOMAIN_NAME]> [PERSON_NAME] <[EMAIL_ADDRESS][DOM…" at bounding box center [884, 526] width 916 height 26
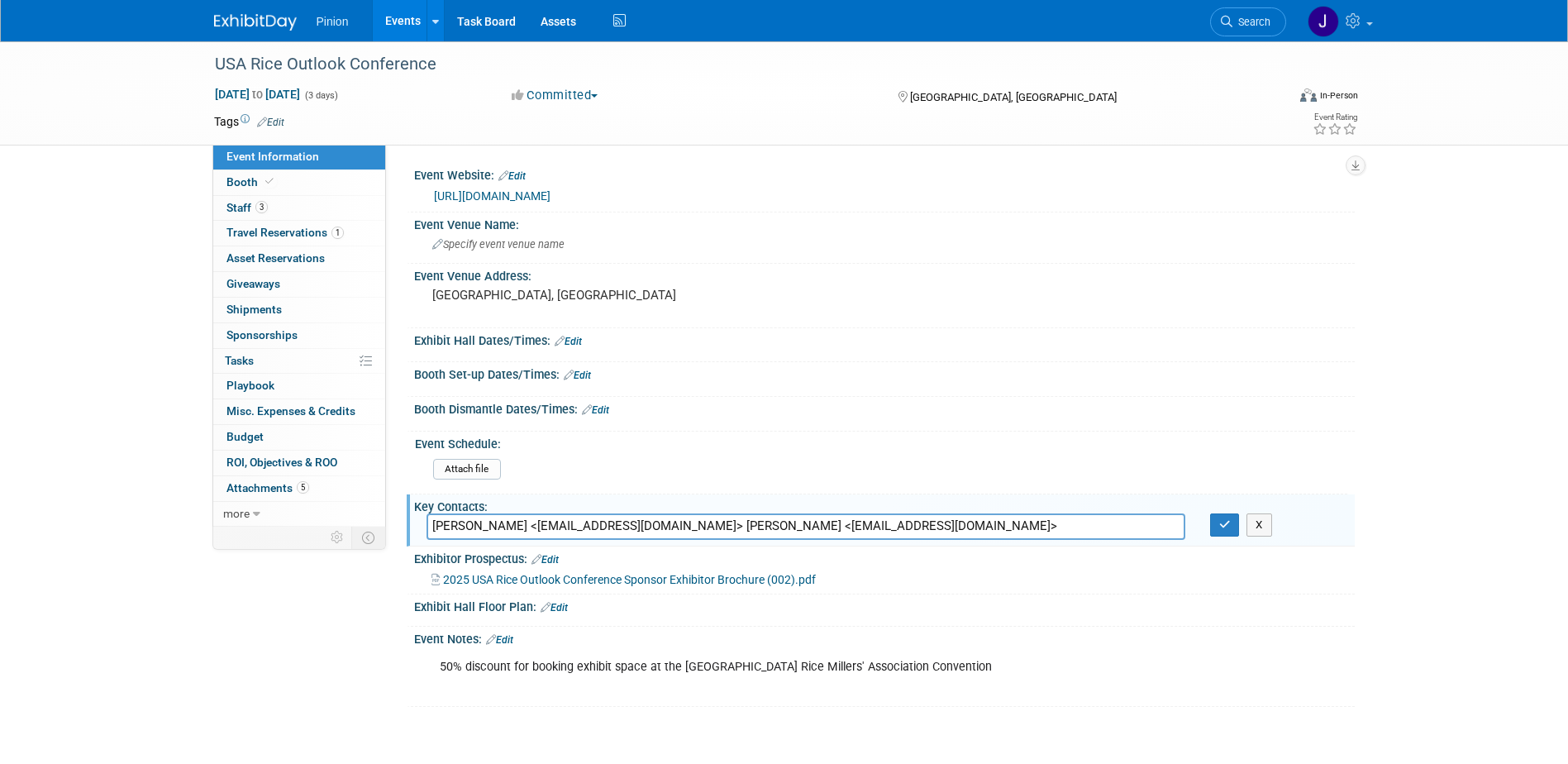
drag, startPoint x: 873, startPoint y: 532, endPoint x: 425, endPoint y: 503, distance: 448.9
click at [425, 503] on div "Key Contacts: [PERSON_NAME] <[EMAIL_ADDRESS][DOMAIN_NAME]> [PERSON_NAME] <[EMAI…" at bounding box center [881, 520] width 948 height 52
click at [1219, 521] on icon "button" at bounding box center [1225, 524] width 11 height 11
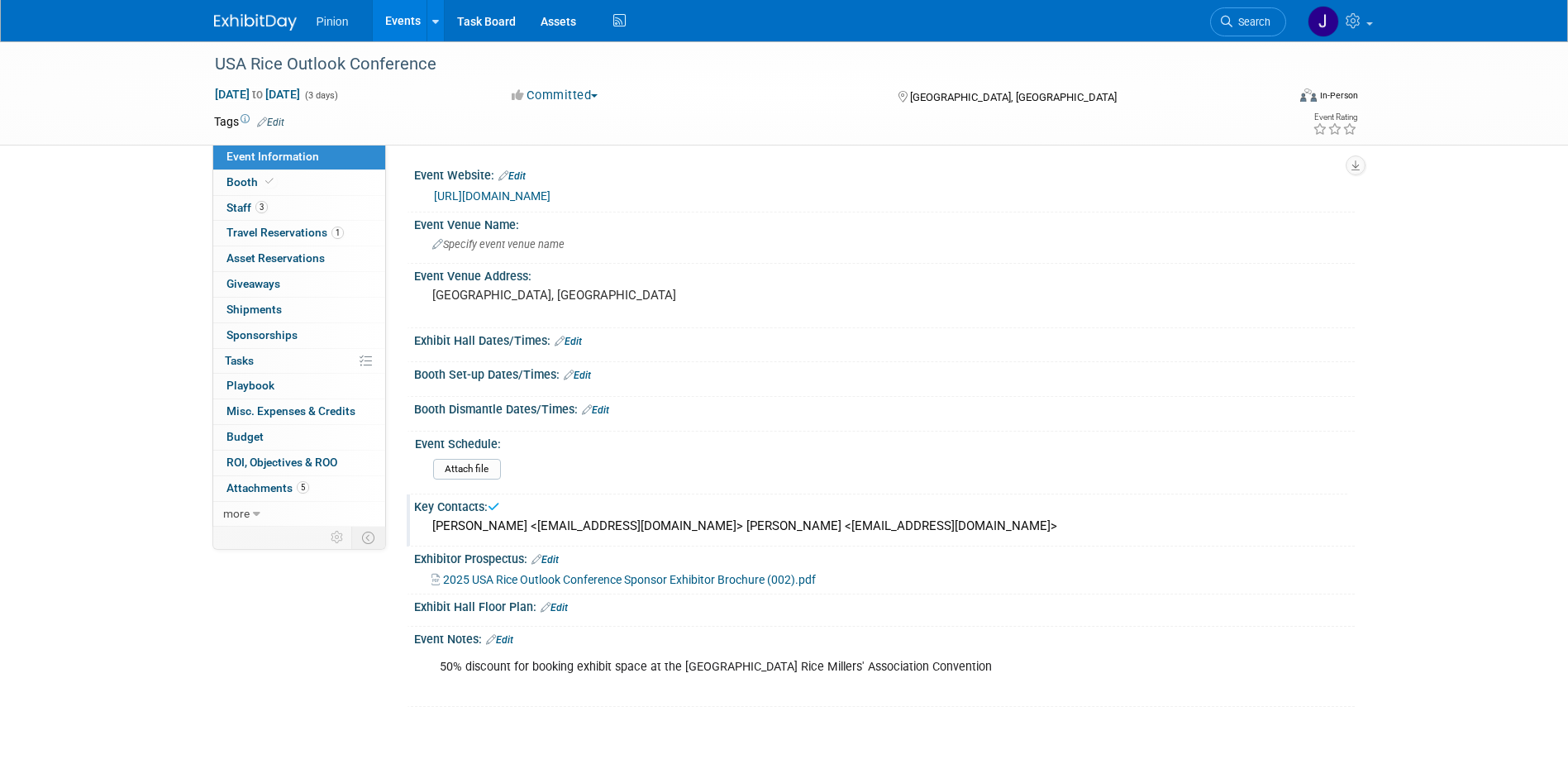
click at [609, 577] on span "2025 USA Rice Outlook Conference Sponsor Exhibitor Brochure (002).pdf" at bounding box center [629, 579] width 372 height 13
drag, startPoint x: 869, startPoint y: 528, endPoint x: 415, endPoint y: 520, distance: 454.1
click at [415, 520] on div "[PERSON_NAME] <[EMAIL_ADDRESS][DOMAIN_NAME]> [PERSON_NAME] <[EMAIL_ADDRESS][DOM…" at bounding box center [884, 527] width 941 height 27
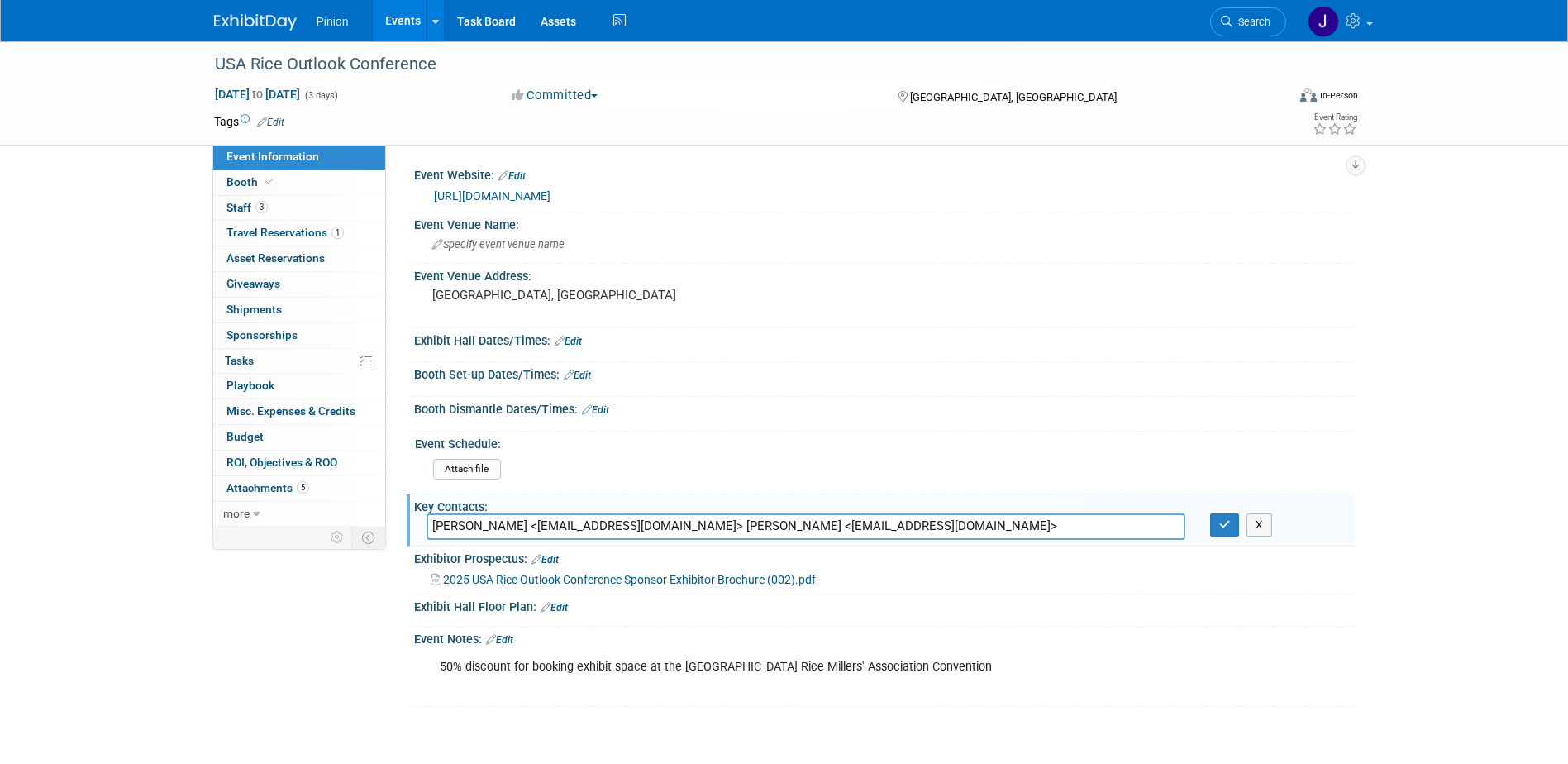
drag, startPoint x: 878, startPoint y: 529, endPoint x: 387, endPoint y: 525, distance: 491.0
click at [387, 525] on div "Event Website: Edit [URL][DOMAIN_NAME] Event Venue Name: Specify event venue na…" at bounding box center [870, 335] width 969 height 382
click at [1234, 525] on button "button" at bounding box center [1225, 525] width 30 height 23
